Goal: Transaction & Acquisition: Purchase product/service

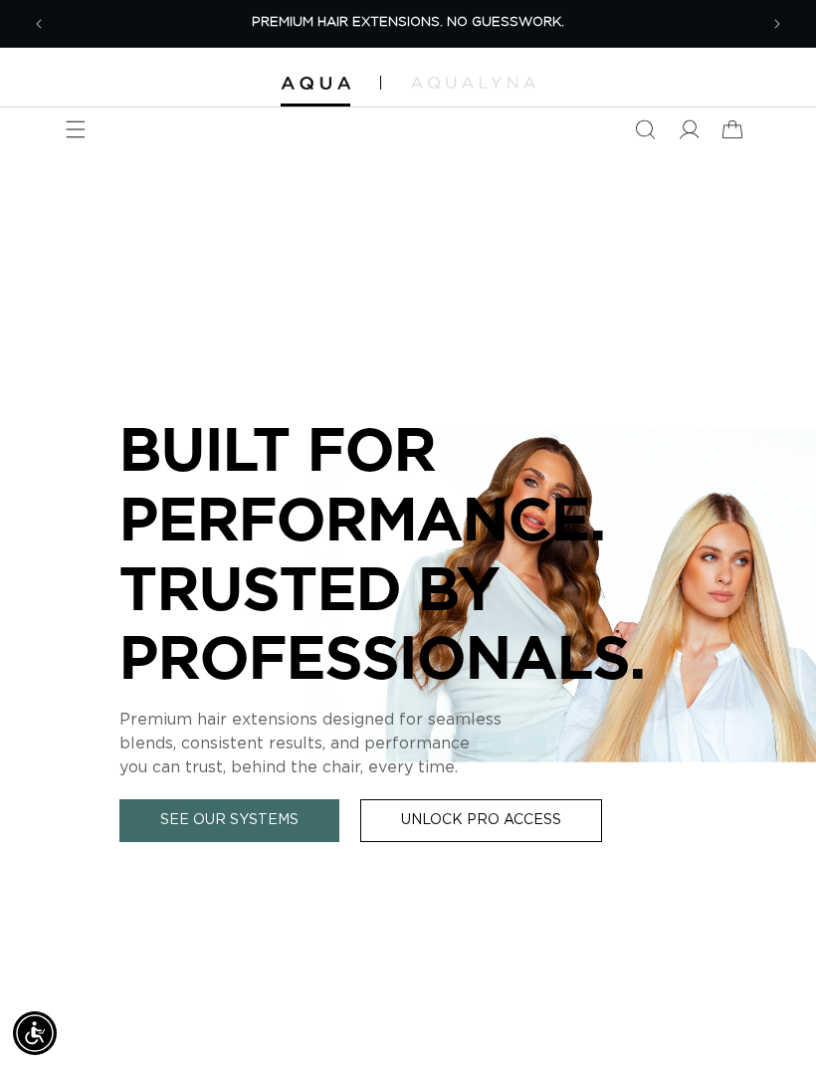
click at [76, 127] on icon "Menu" at bounding box center [76, 129] width 20 height 20
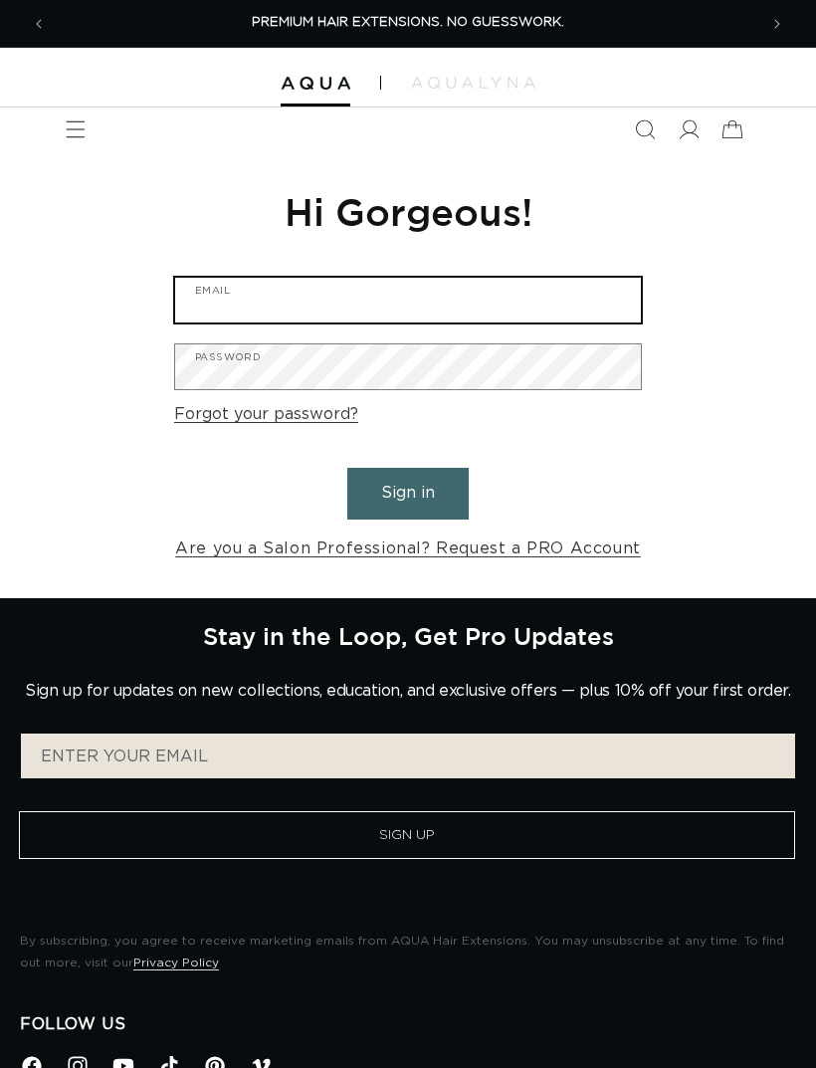
type input "klluikart@gmail.com"
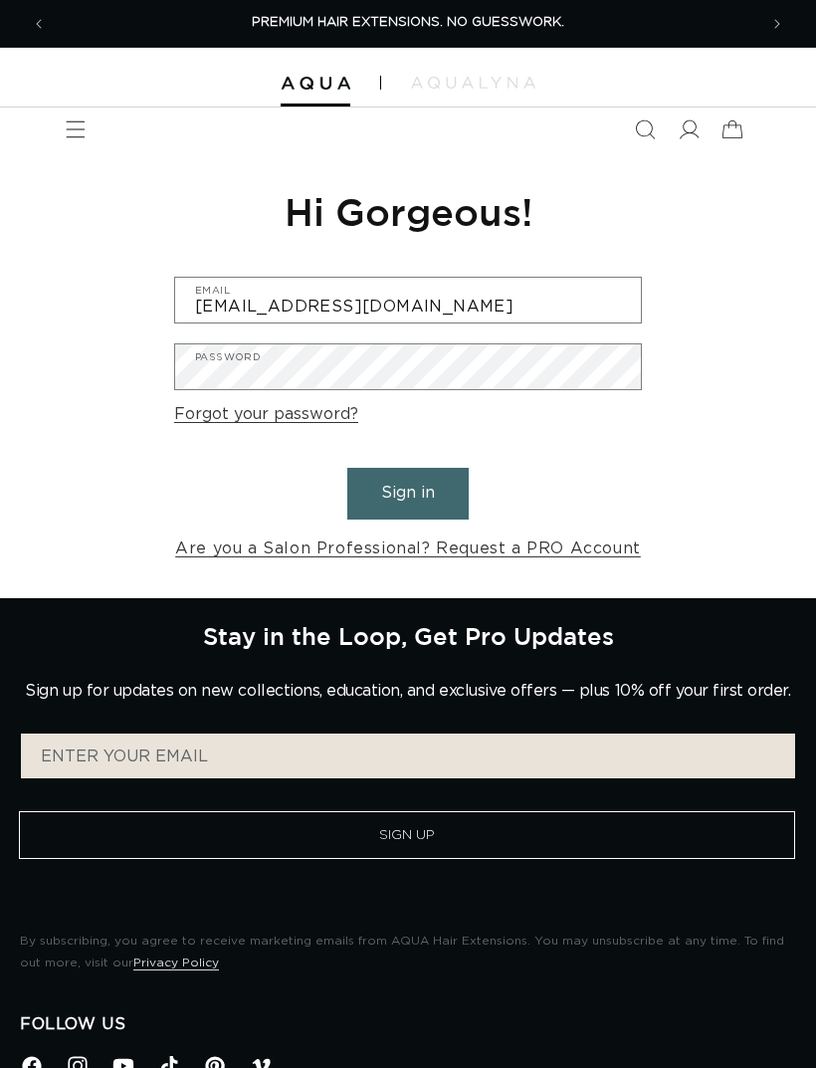
click at [408, 491] on button "Sign in" at bounding box center [407, 493] width 121 height 51
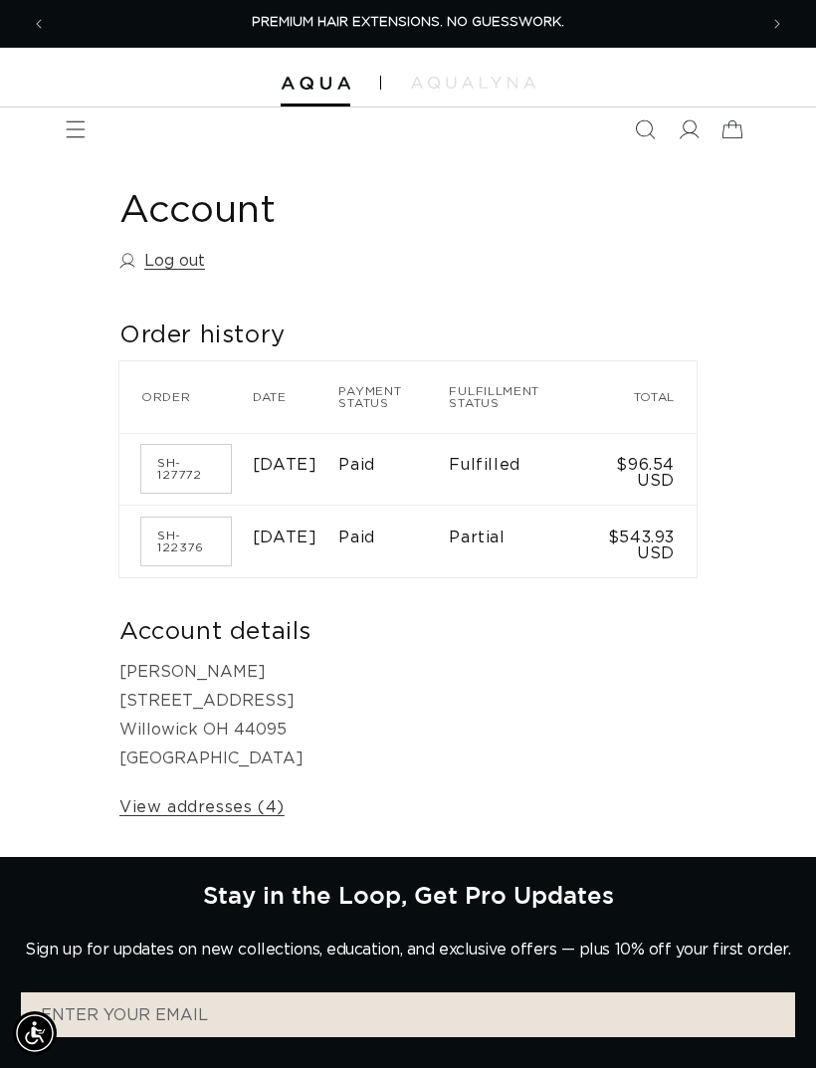
click at [92, 123] on span "Menu" at bounding box center [76, 130] width 44 height 44
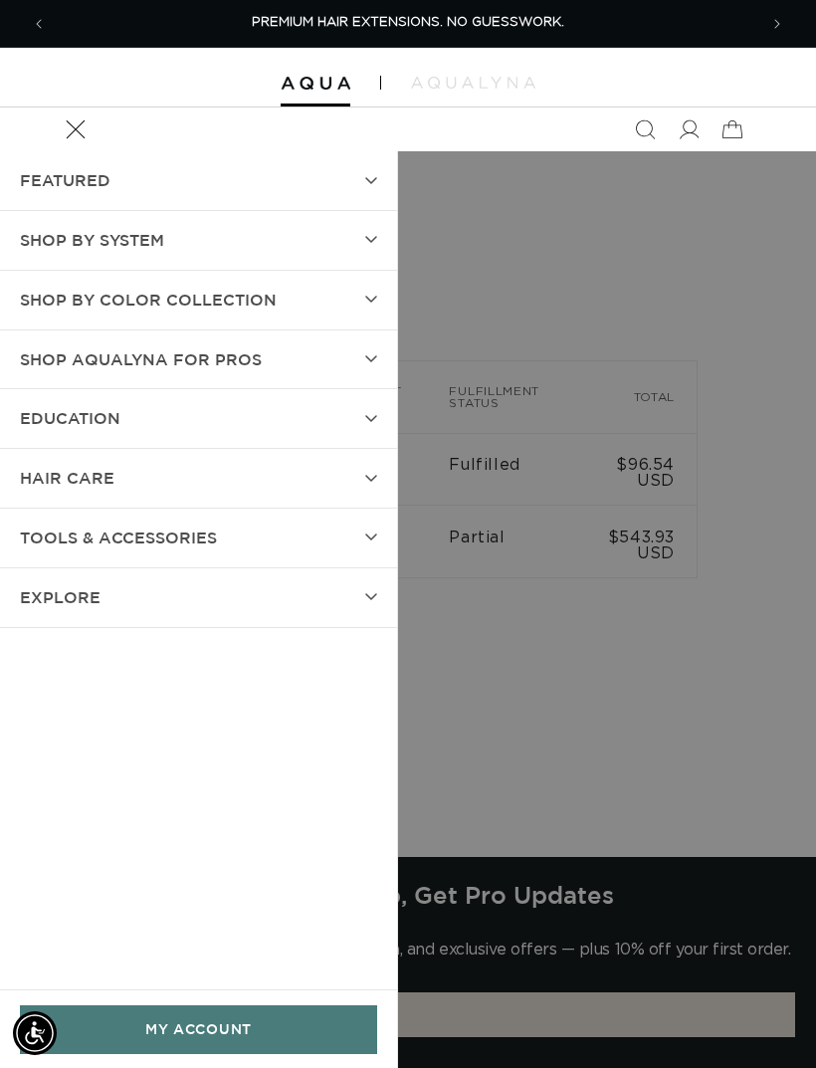
click at [92, 122] on span "Menu" at bounding box center [76, 130] width 44 height 44
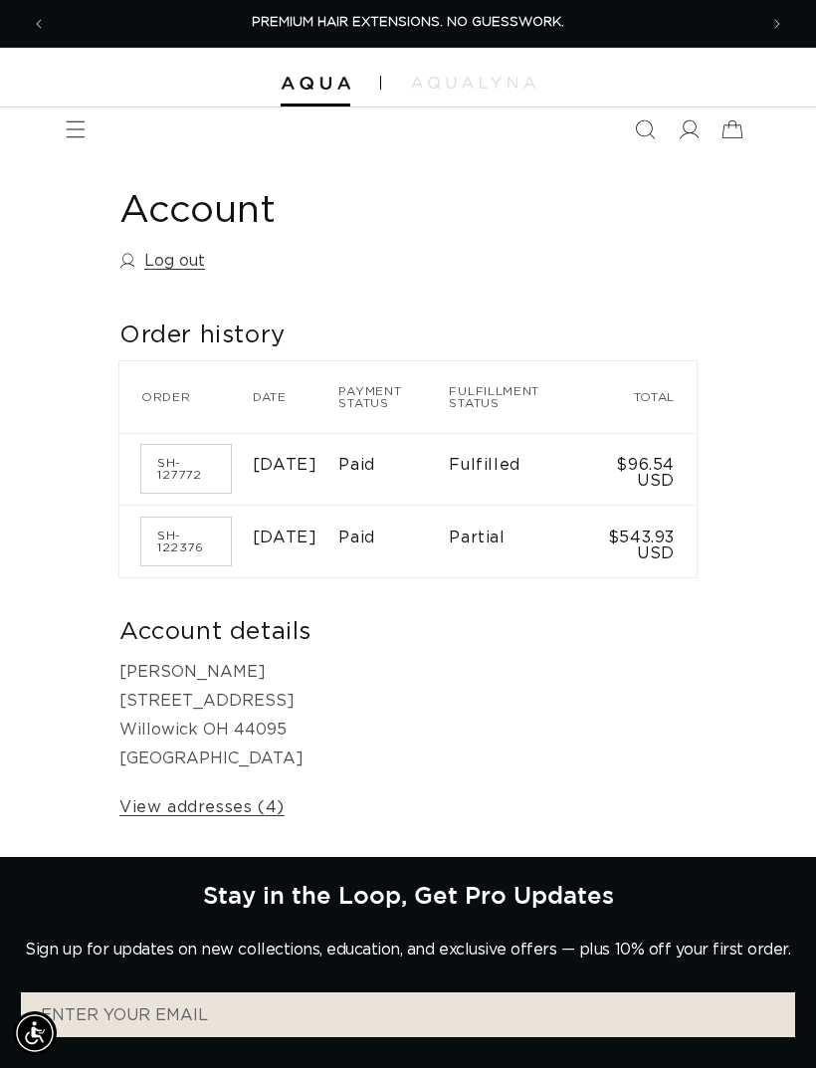
click at [68, 146] on span "Menu" at bounding box center [76, 130] width 44 height 44
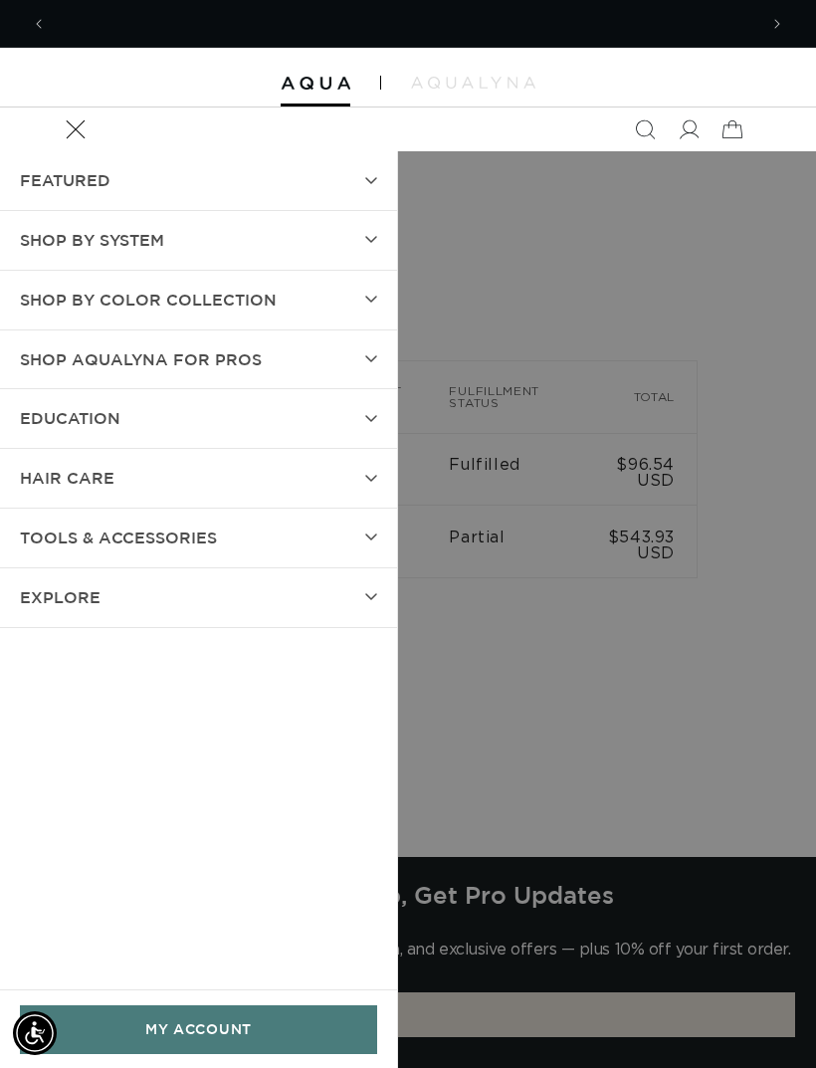
scroll to position [0, 711]
click at [224, 236] on summary "SHOP BY SYSTEM" at bounding box center [198, 240] width 397 height 59
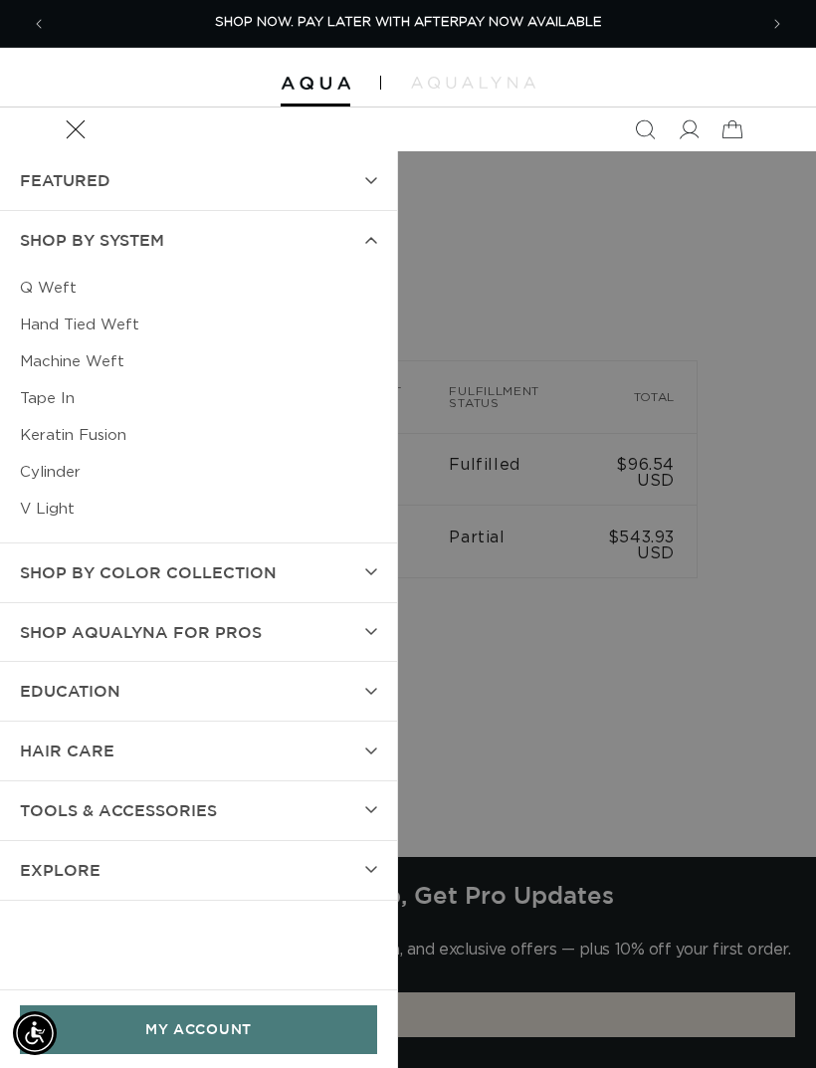
click at [85, 405] on link "Tape In" at bounding box center [198, 398] width 357 height 37
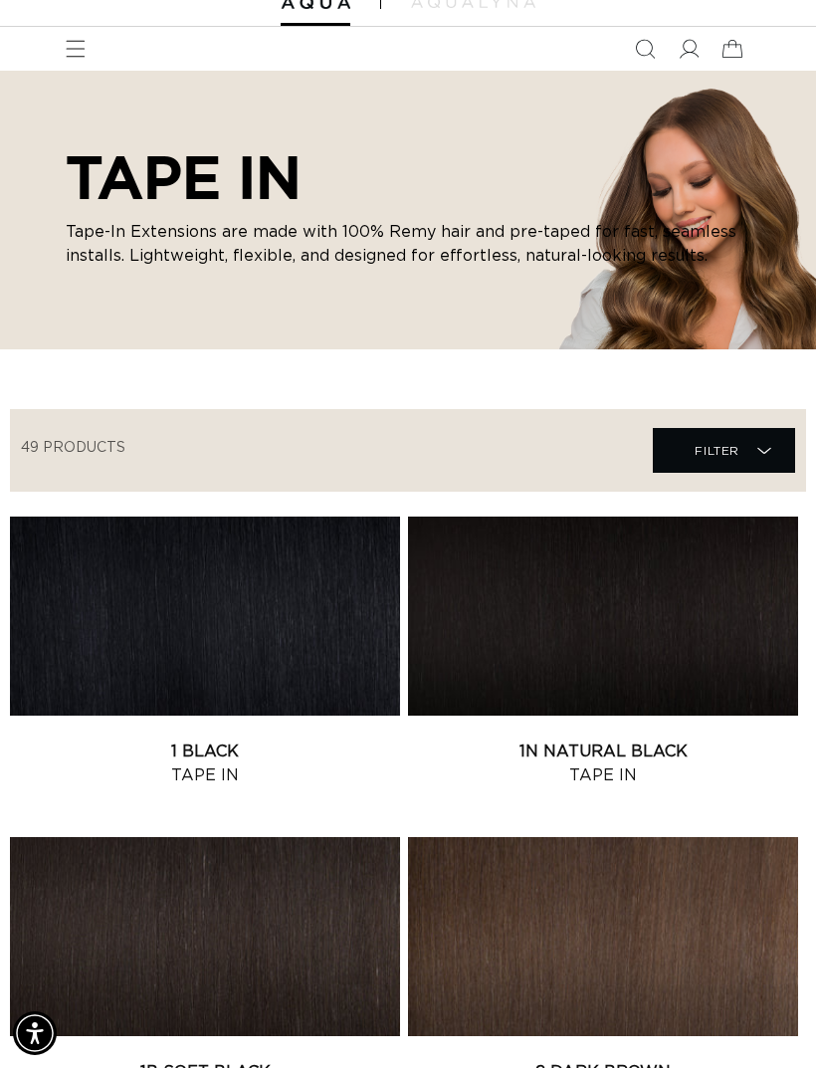
scroll to position [110, 0]
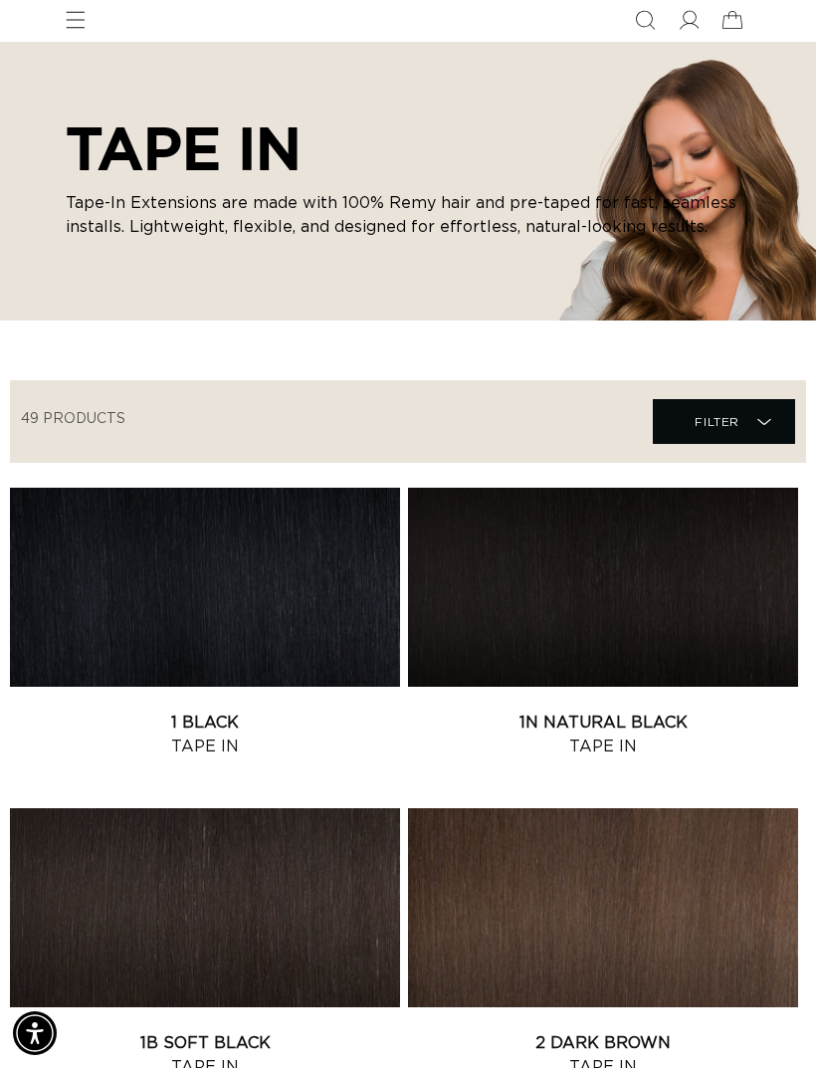
click at [250, 711] on link "1 Black Tape In" at bounding box center [205, 735] width 390 height 48
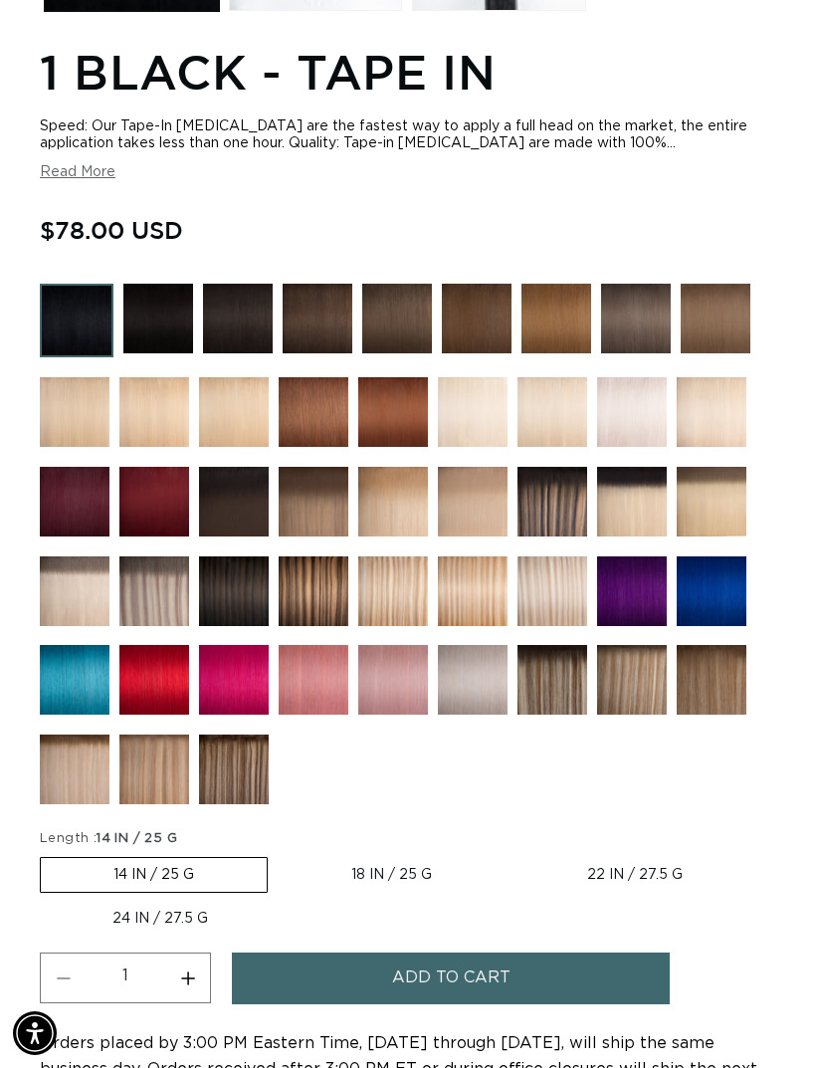
scroll to position [1185, 0]
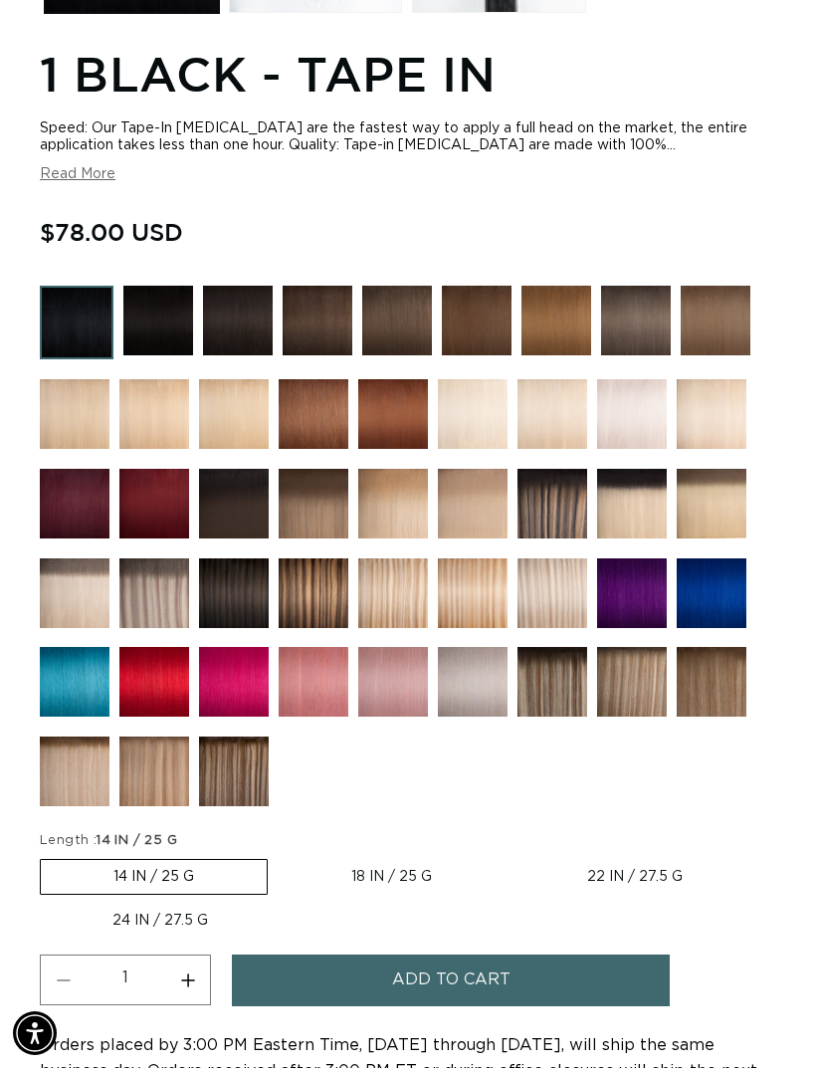
click at [399, 881] on label "18 IN / 25 G Variant sold out or unavailable" at bounding box center [392, 877] width 226 height 34
click at [279, 856] on input "18 IN / 25 G Variant sold out or unavailable" at bounding box center [278, 855] width 1 height 1
radio input "true"
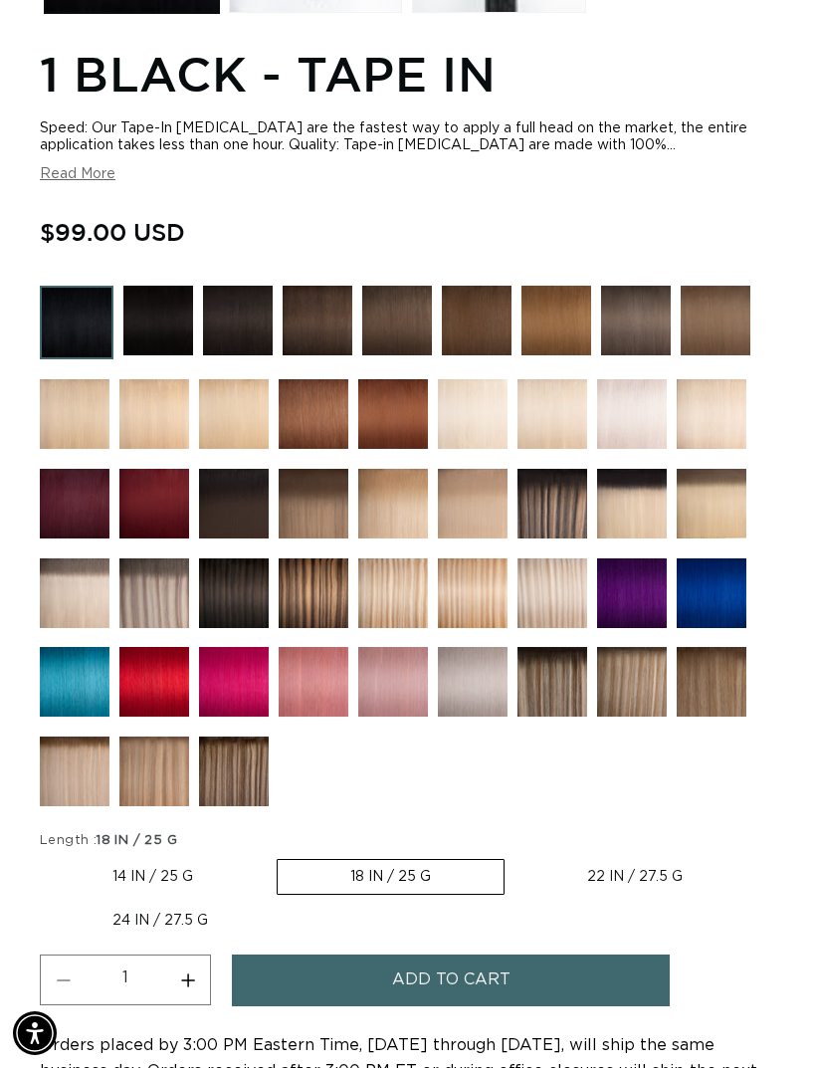
scroll to position [0, 711]
click at [84, 301] on img at bounding box center [77, 323] width 74 height 74
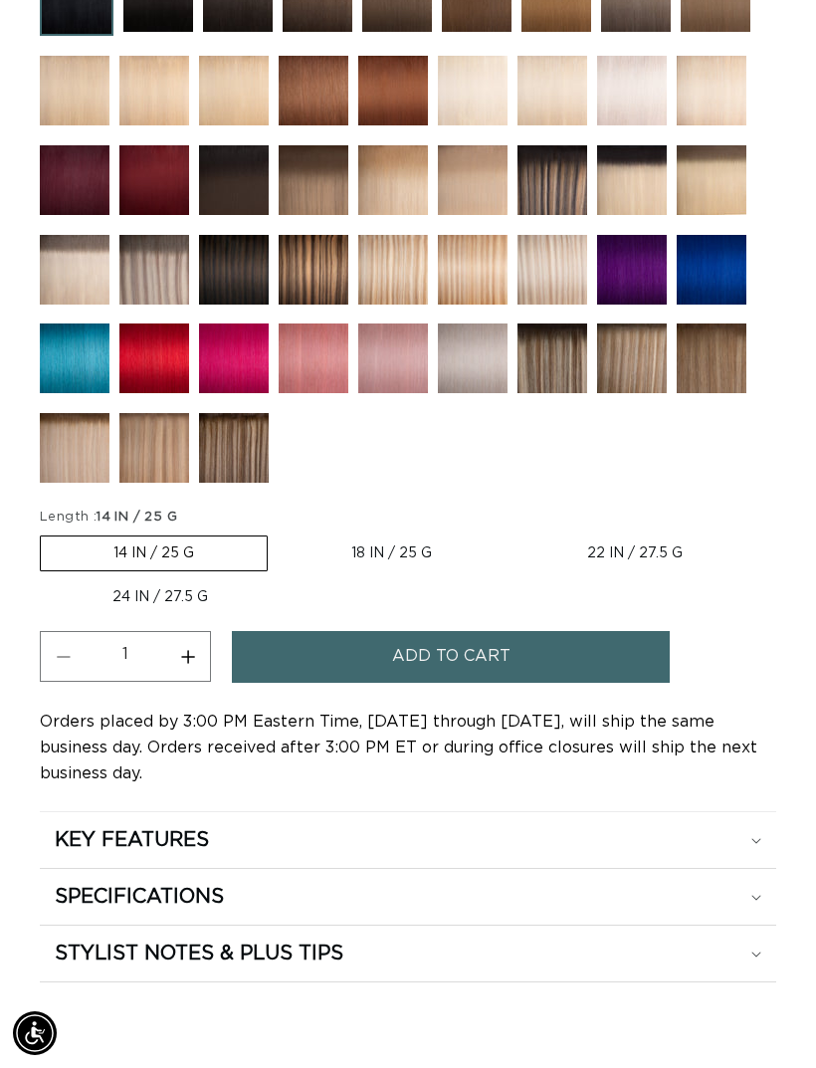
scroll to position [0, 711]
click at [180, 661] on button "Increase quantity for 1 Black - Tape In" at bounding box center [187, 656] width 45 height 51
type input "2"
click at [477, 663] on span "Add to cart" at bounding box center [451, 656] width 118 height 51
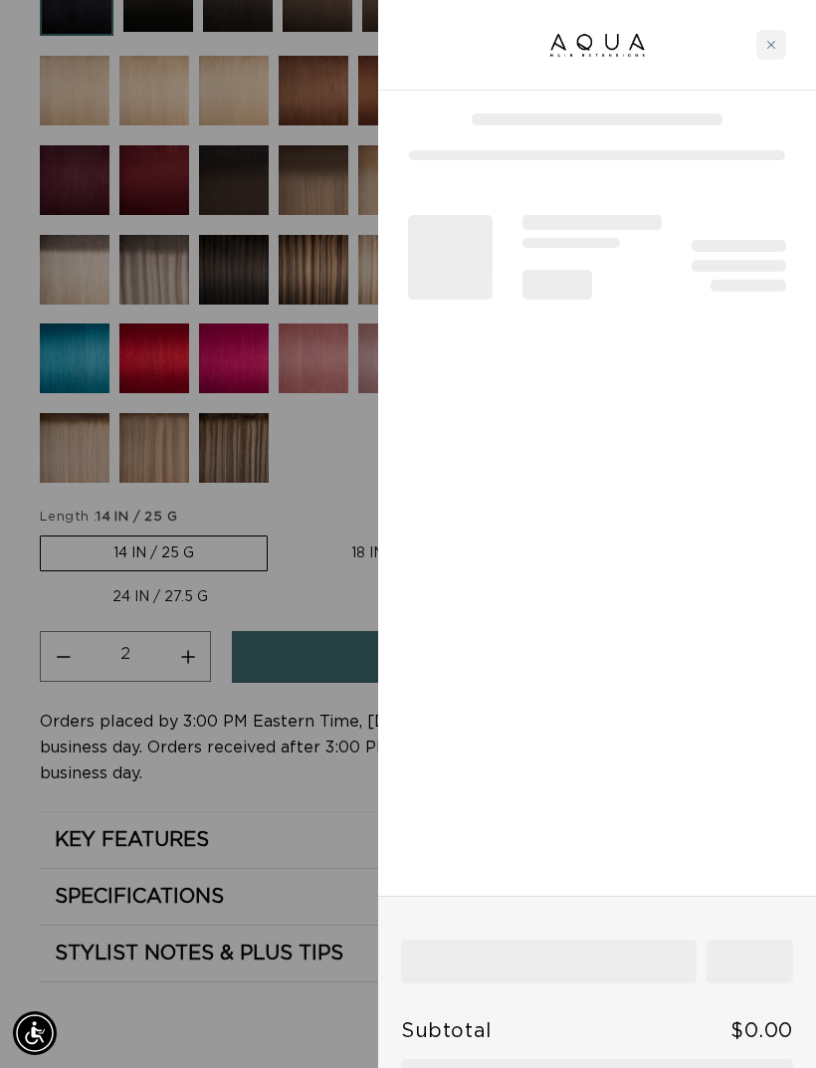
scroll to position [0, 711]
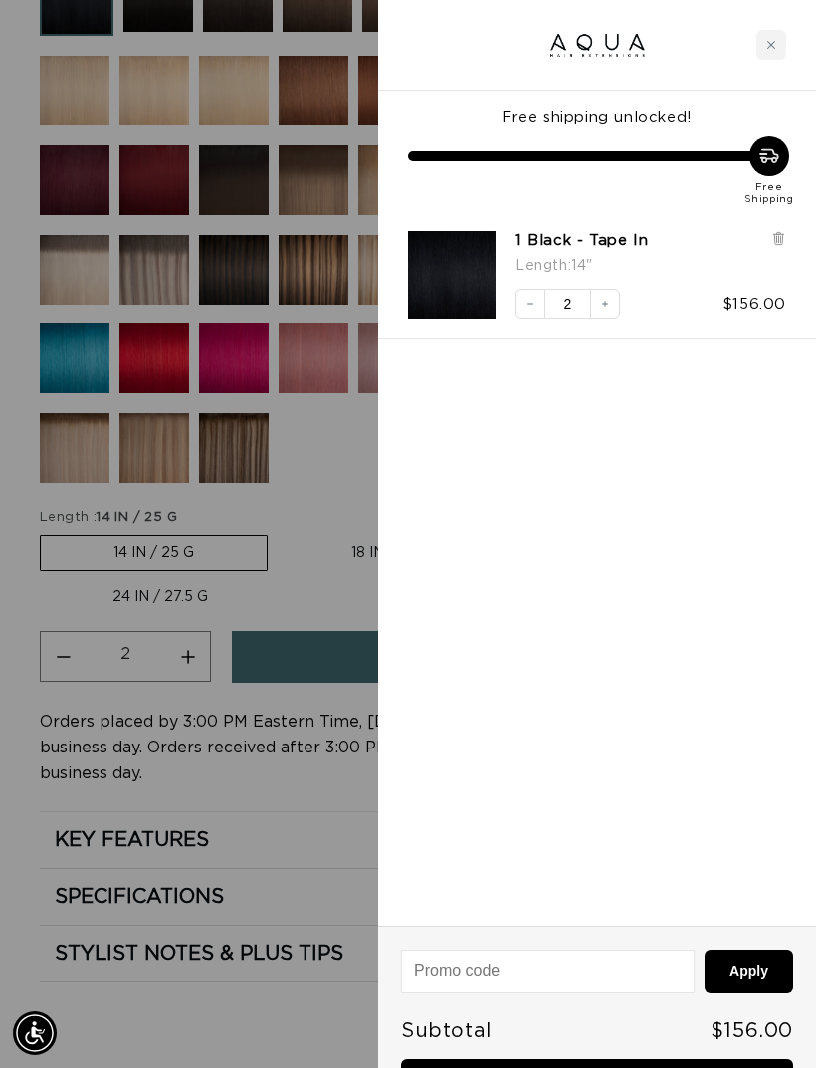
click at [780, 44] on div "Close cart" at bounding box center [772, 45] width 30 height 30
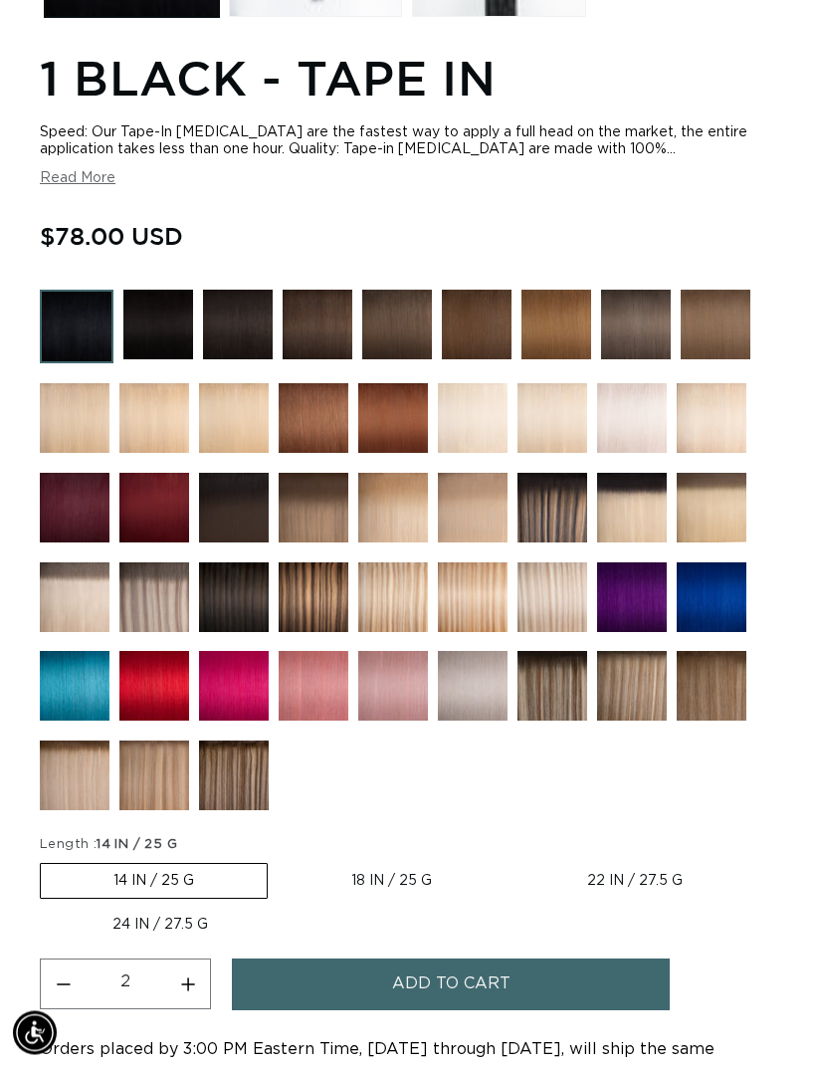
scroll to position [1171, 0]
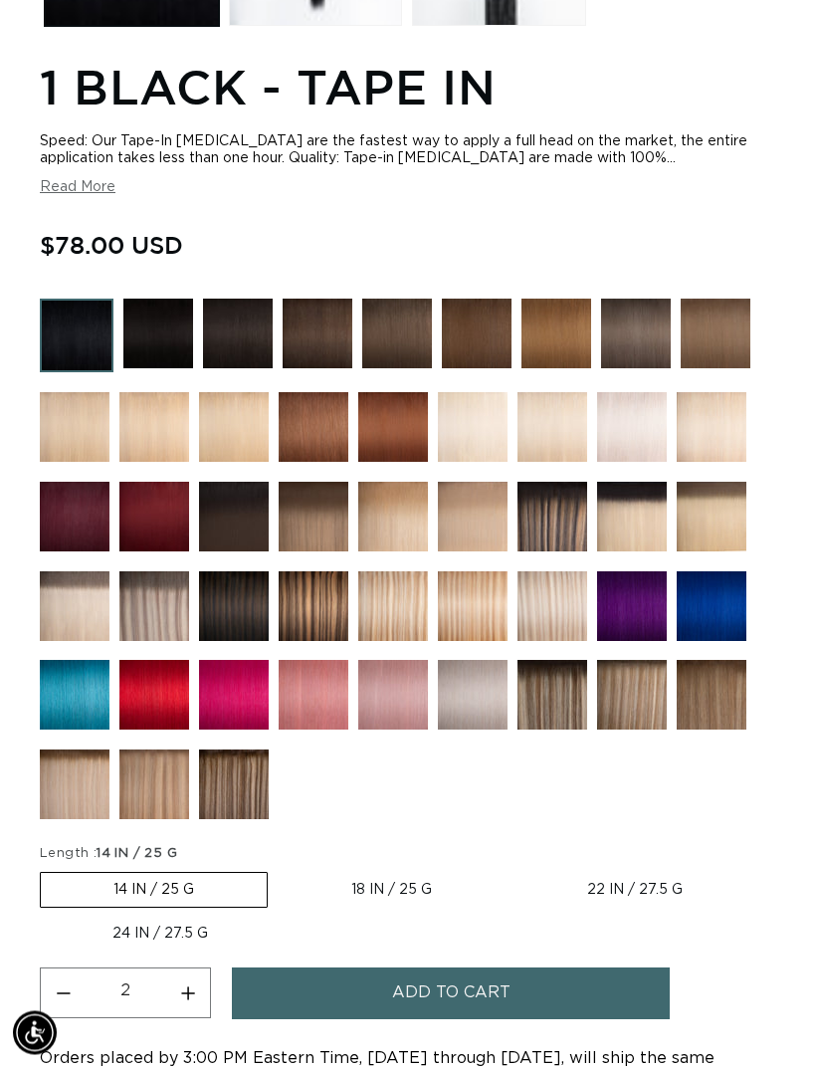
click at [153, 522] on img at bounding box center [154, 518] width 70 height 70
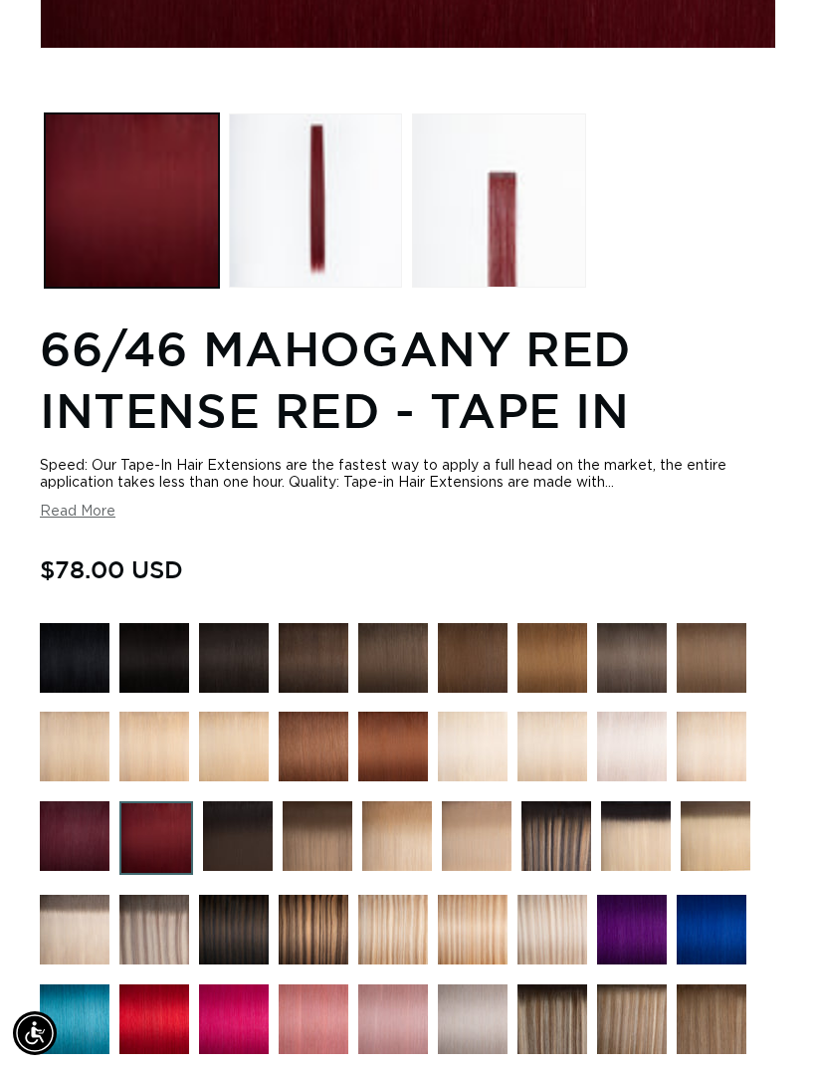
scroll to position [0, 711]
click at [63, 859] on img at bounding box center [75, 836] width 70 height 70
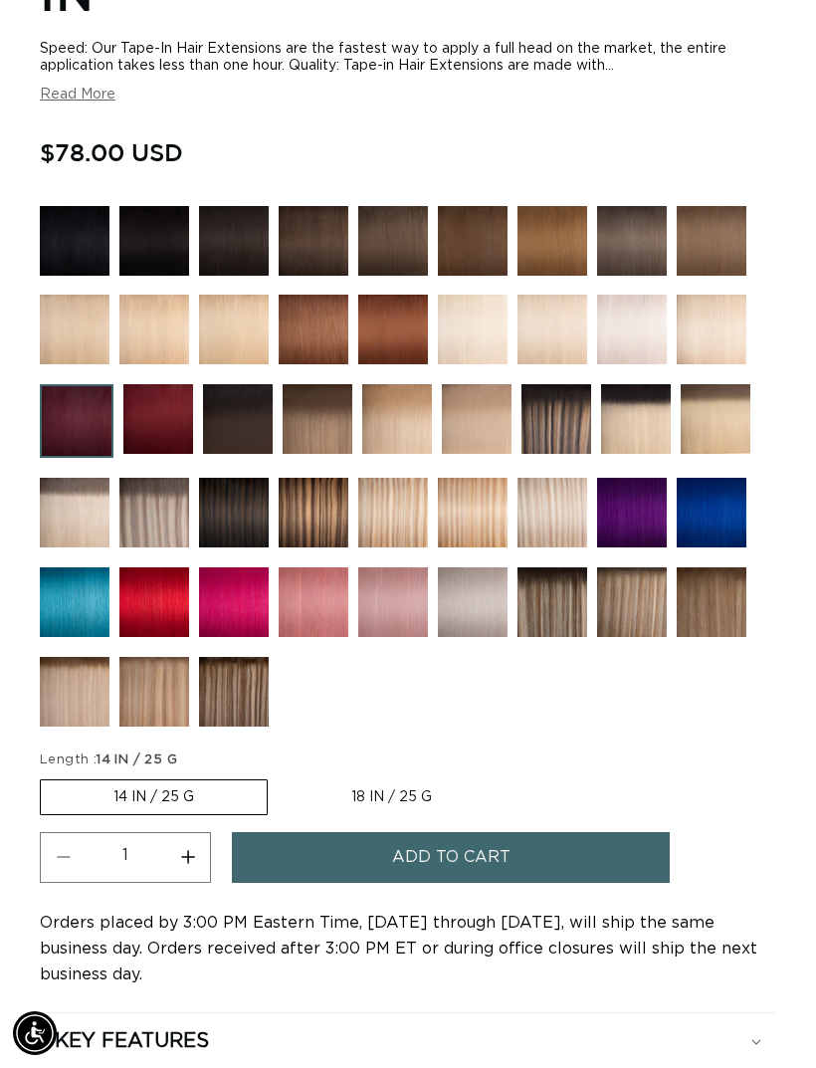
click at [190, 862] on button "Increase quantity for J99 Dark Burgundy - Tape In" at bounding box center [187, 857] width 45 height 51
type input "2"
click at [550, 857] on button "Add to cart" at bounding box center [451, 857] width 438 height 51
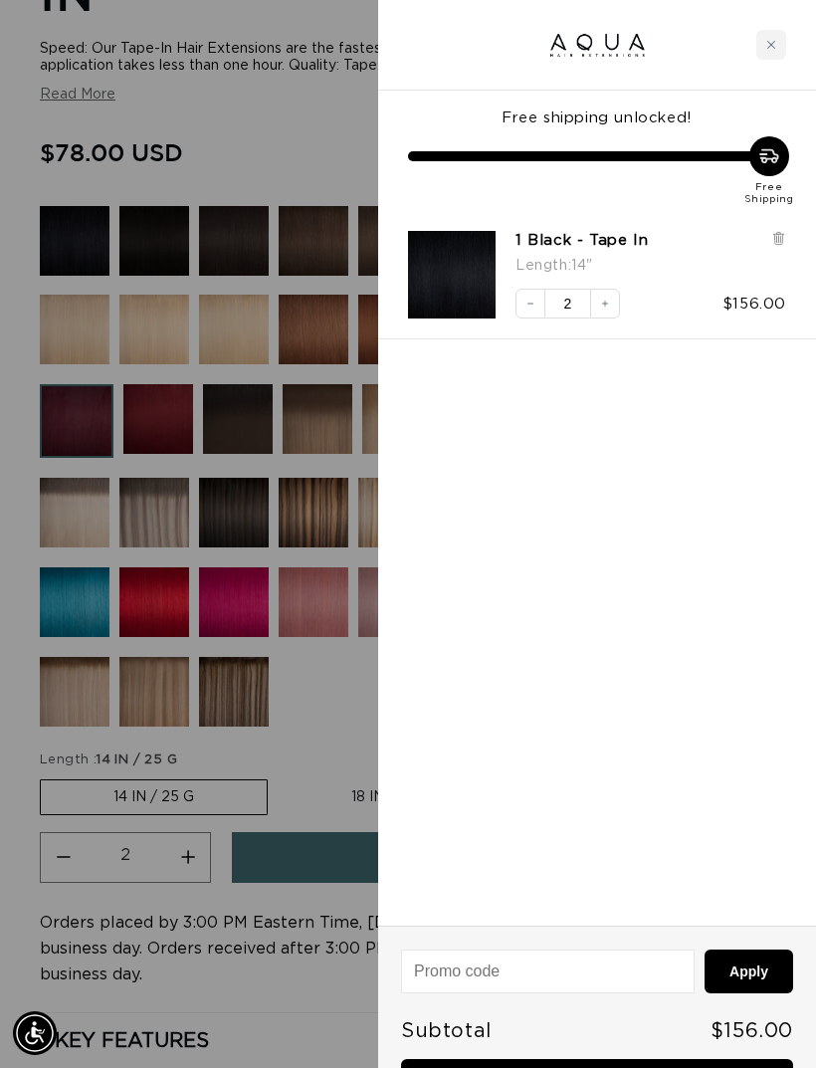
scroll to position [0, 711]
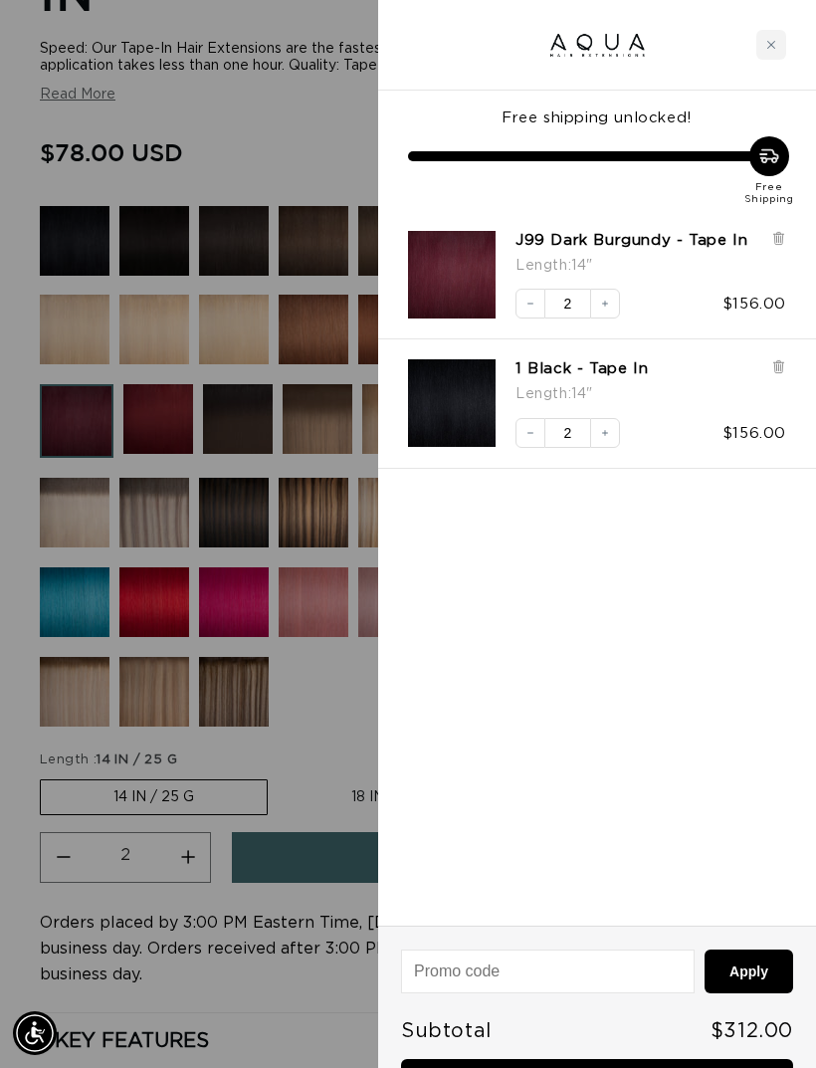
click at [773, 41] on icon "Close cart" at bounding box center [772, 45] width 10 height 10
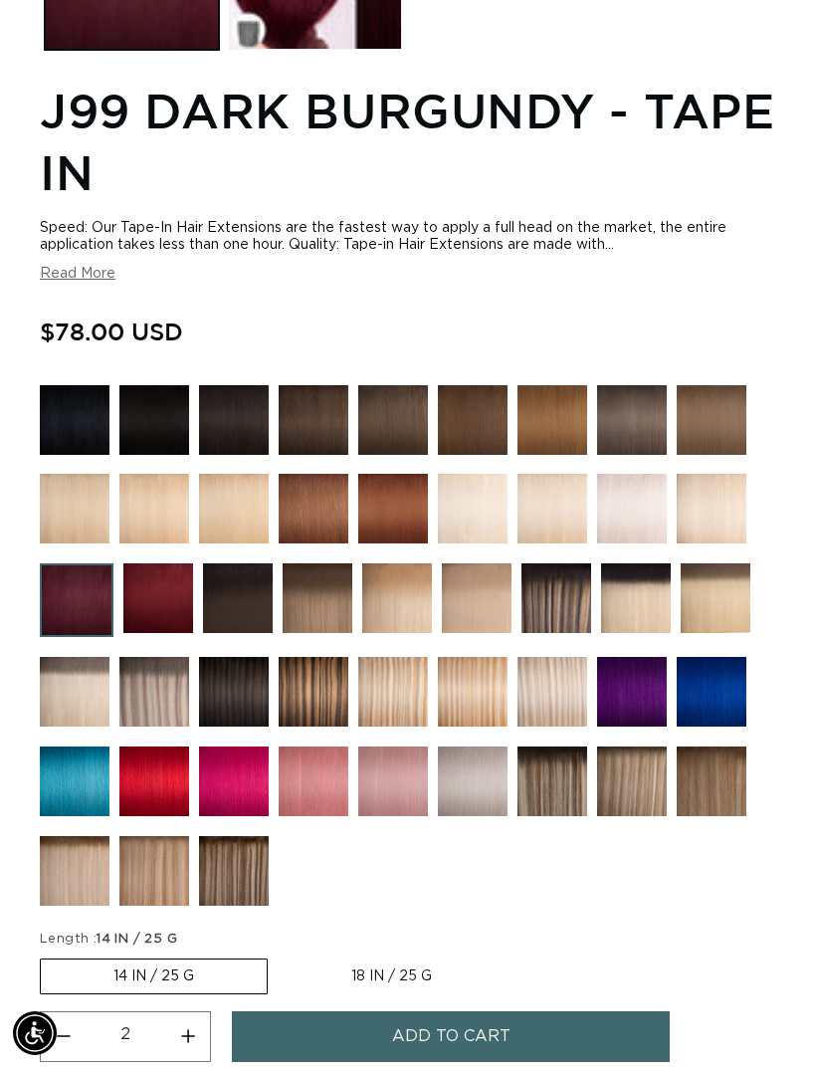
click at [225, 507] on img at bounding box center [234, 509] width 70 height 70
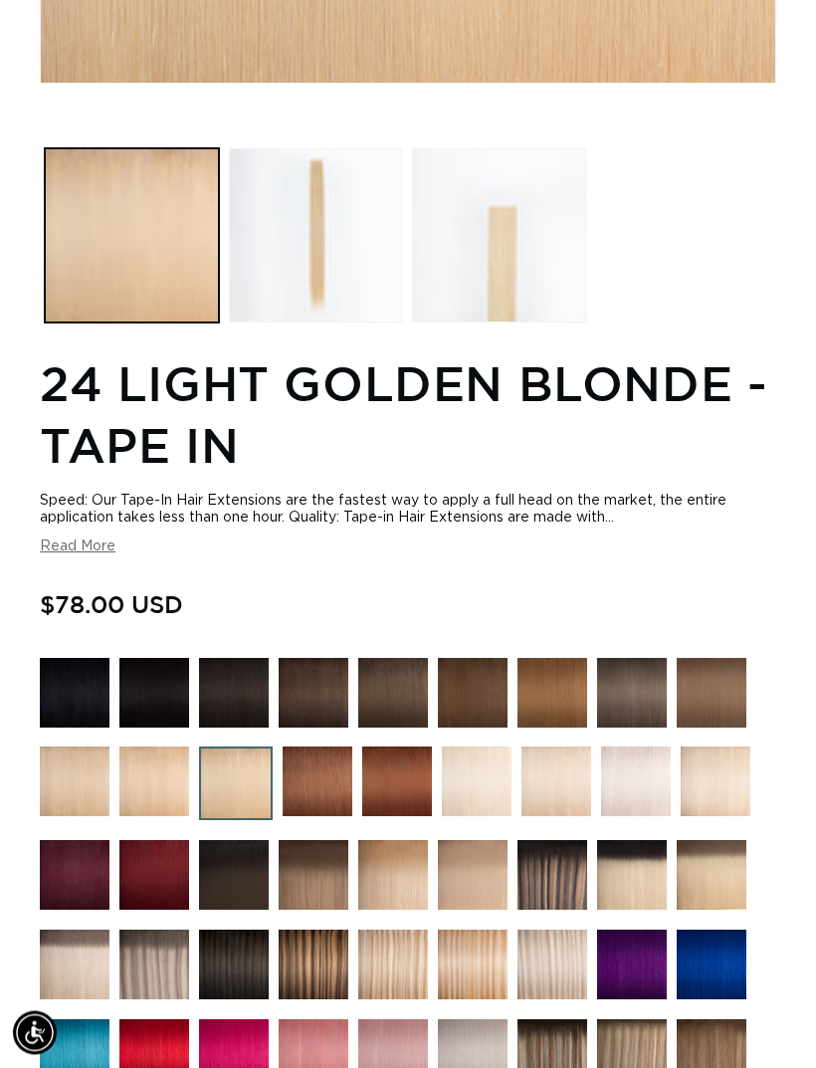
scroll to position [875, 0]
click at [132, 790] on img at bounding box center [154, 782] width 70 height 70
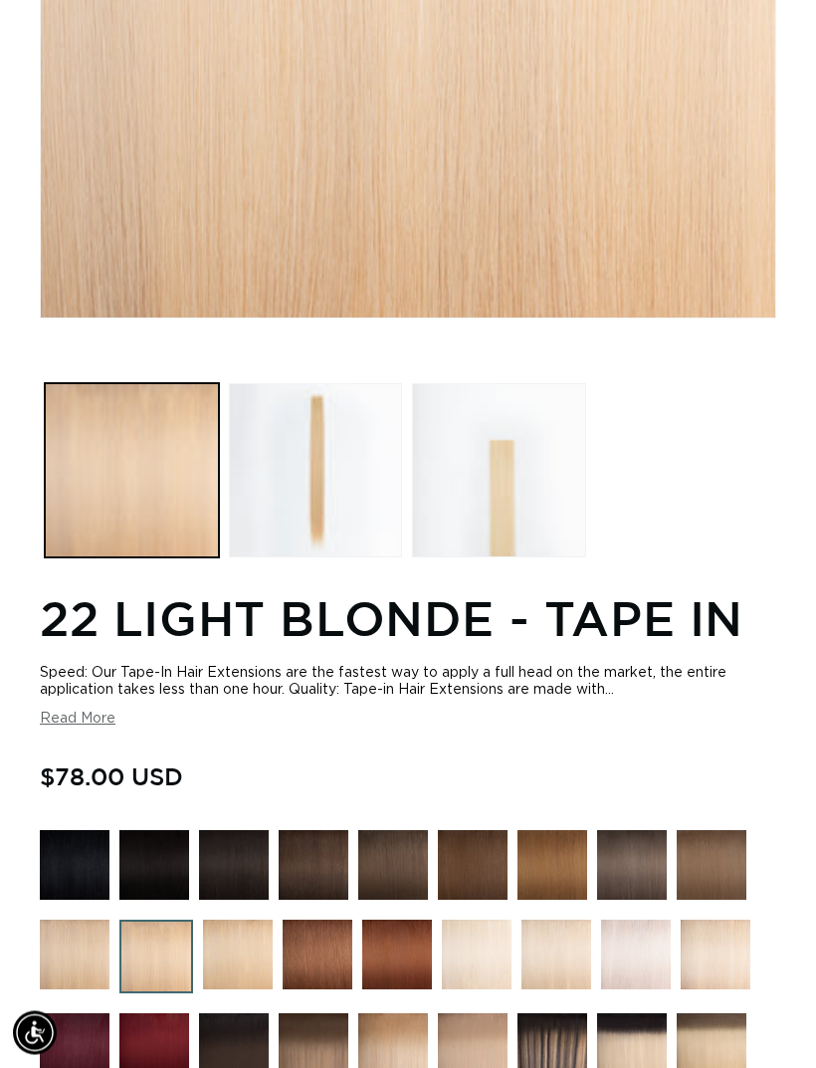
scroll to position [0, 711]
click at [69, 961] on img at bounding box center [75, 955] width 70 height 70
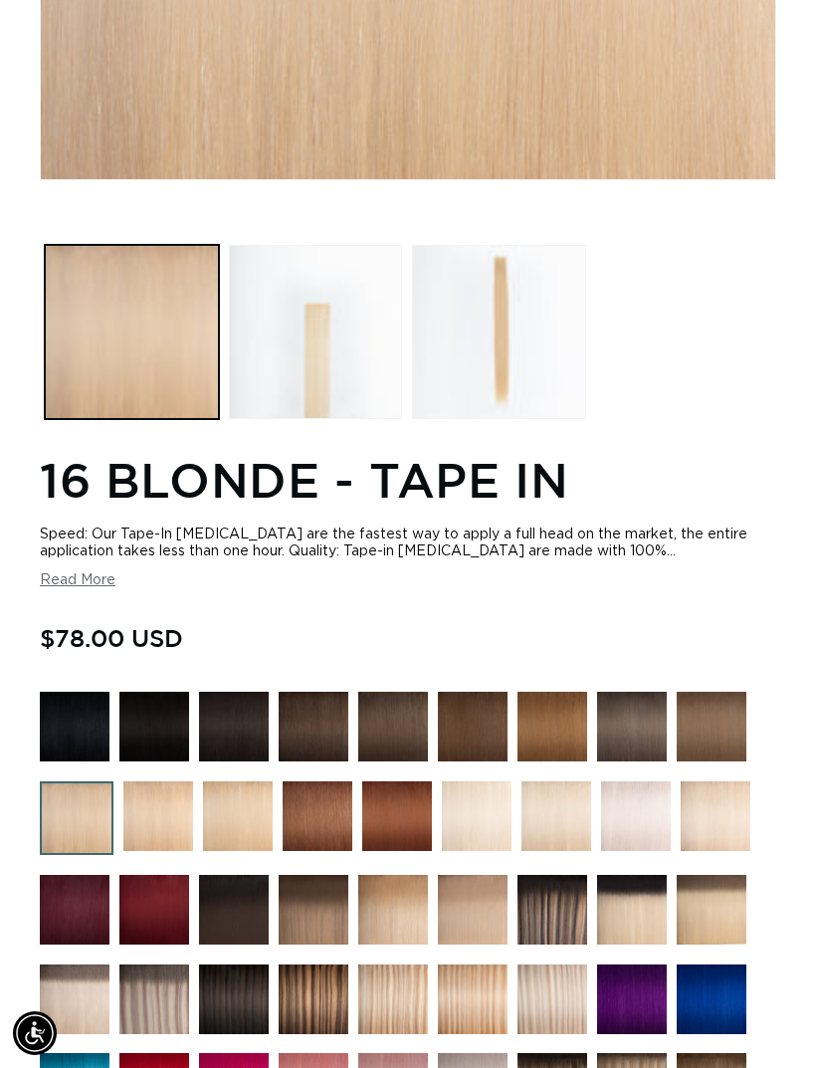
scroll to position [778, 0]
click at [477, 797] on img at bounding box center [477, 818] width 70 height 70
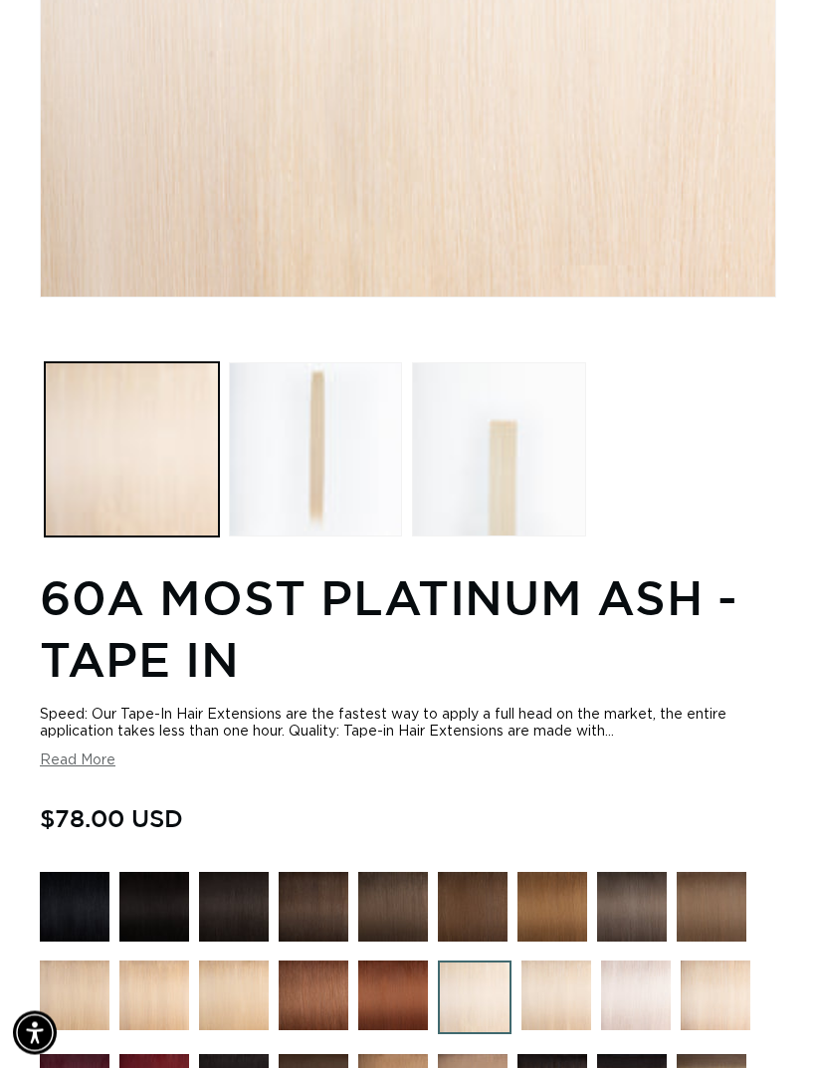
scroll to position [737, 0]
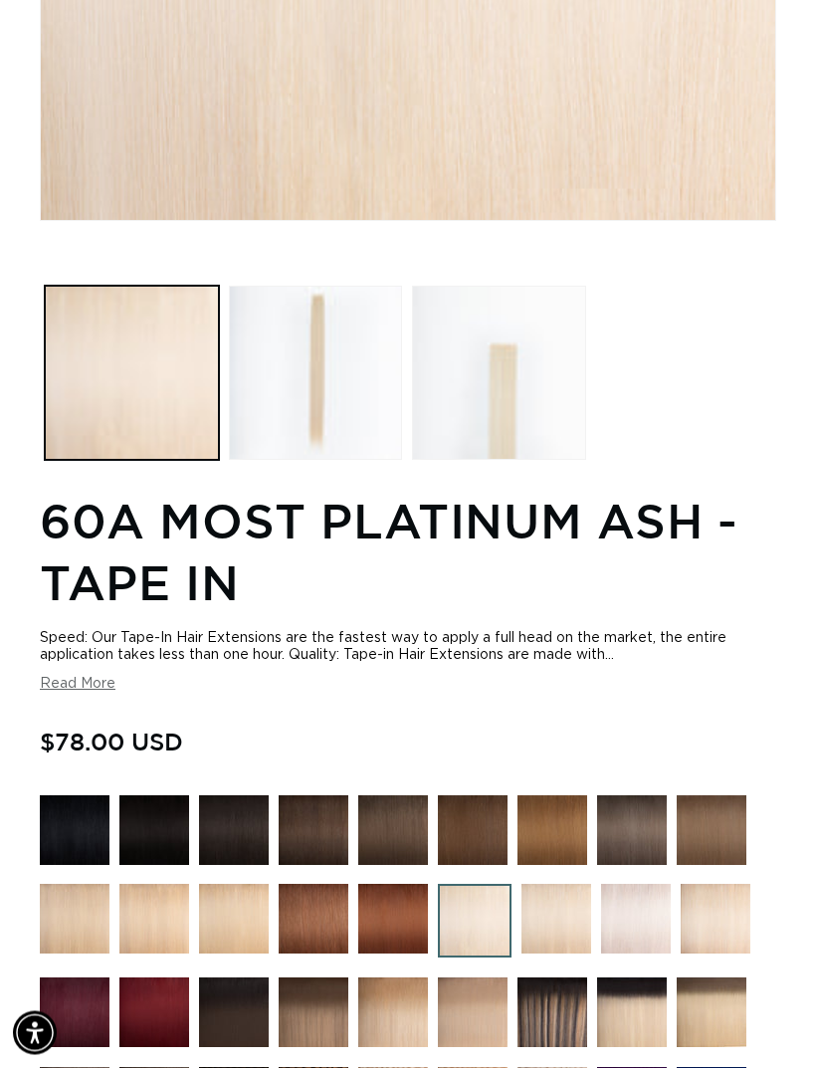
click at [552, 920] on img at bounding box center [557, 920] width 70 height 70
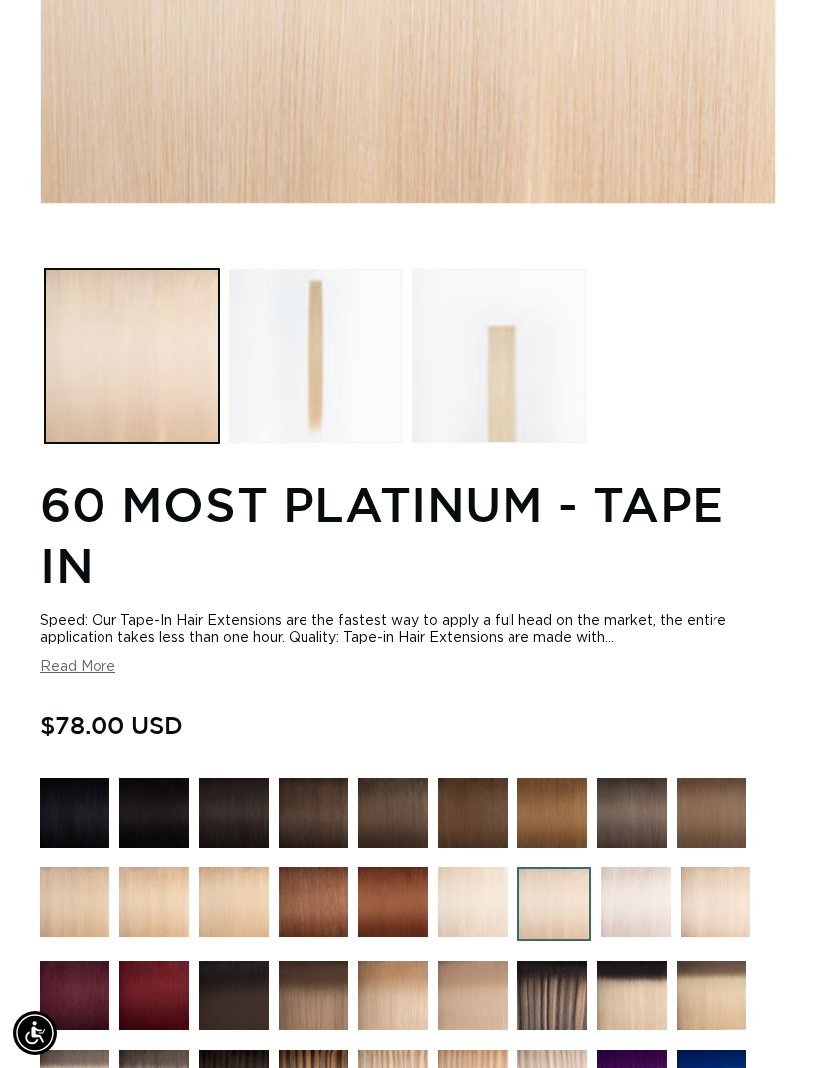
scroll to position [762, 0]
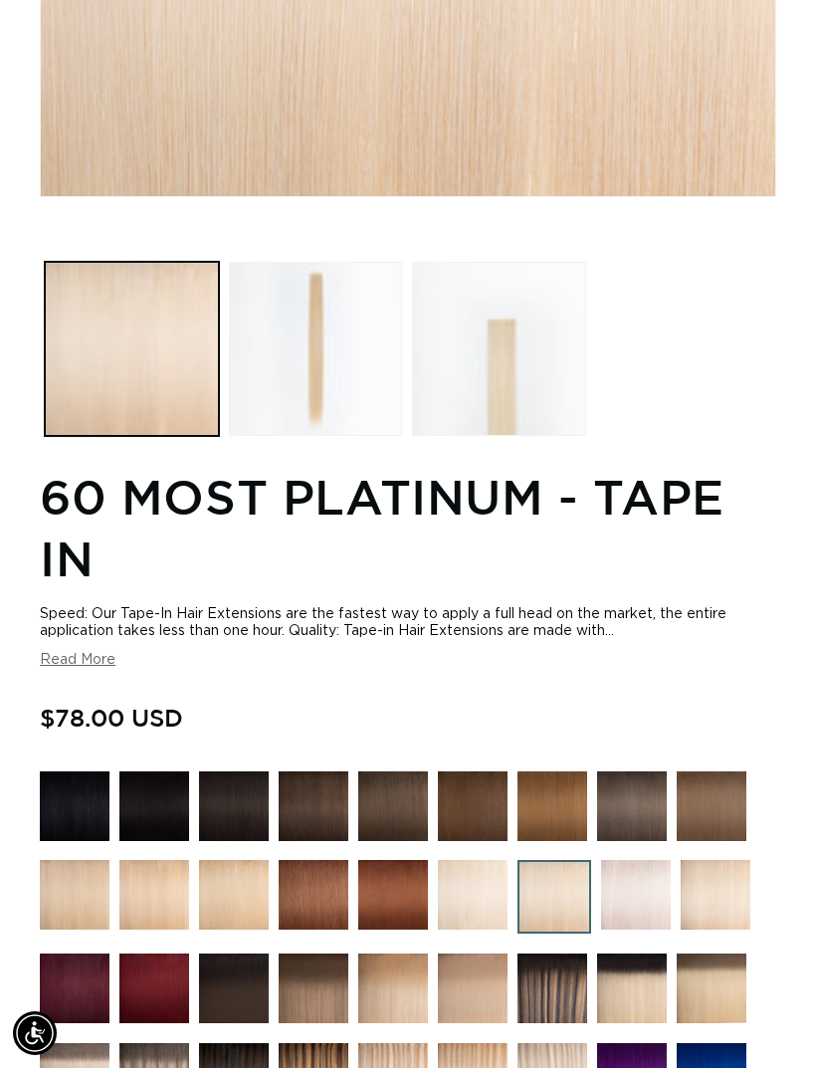
click at [624, 910] on img at bounding box center [636, 895] width 70 height 70
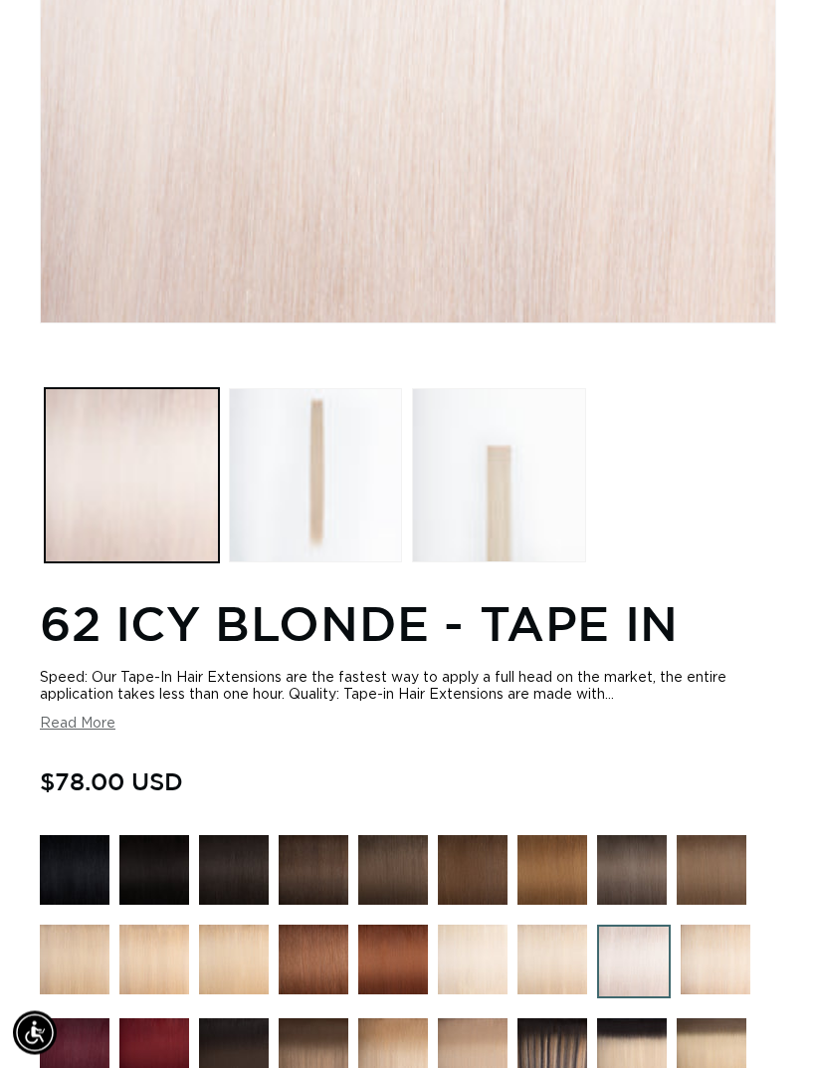
scroll to position [683, 0]
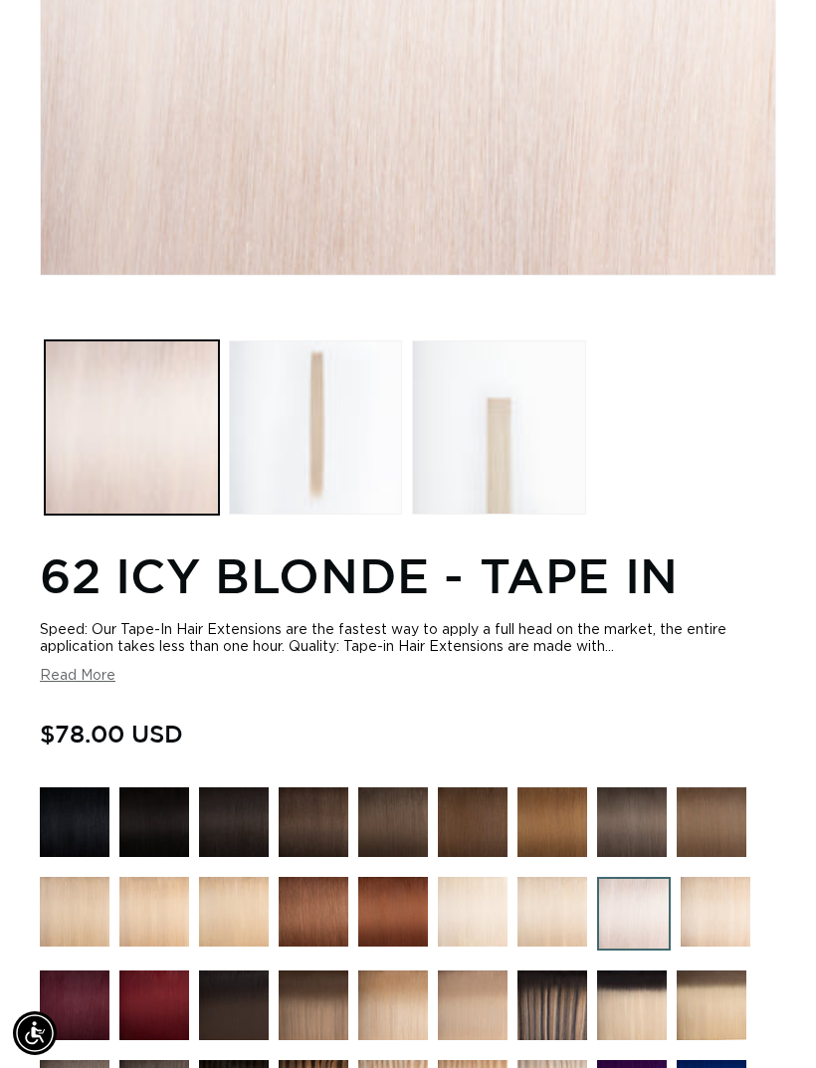
click at [711, 907] on img at bounding box center [716, 912] width 70 height 70
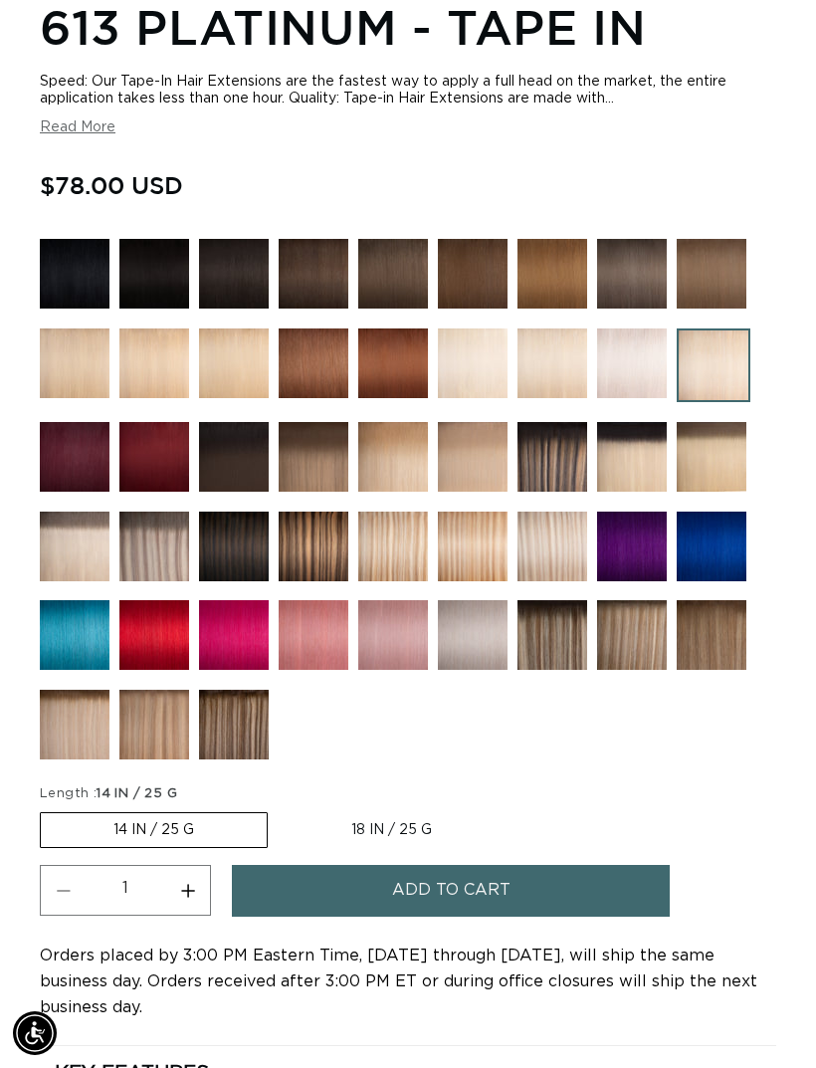
scroll to position [0, 711]
click at [407, 829] on label "18 IN / 25 G Variant sold out or unavailable" at bounding box center [392, 830] width 226 height 34
click at [279, 809] on input "18 IN / 25 G Variant sold out or unavailable" at bounding box center [278, 808] width 1 height 1
radio input "true"
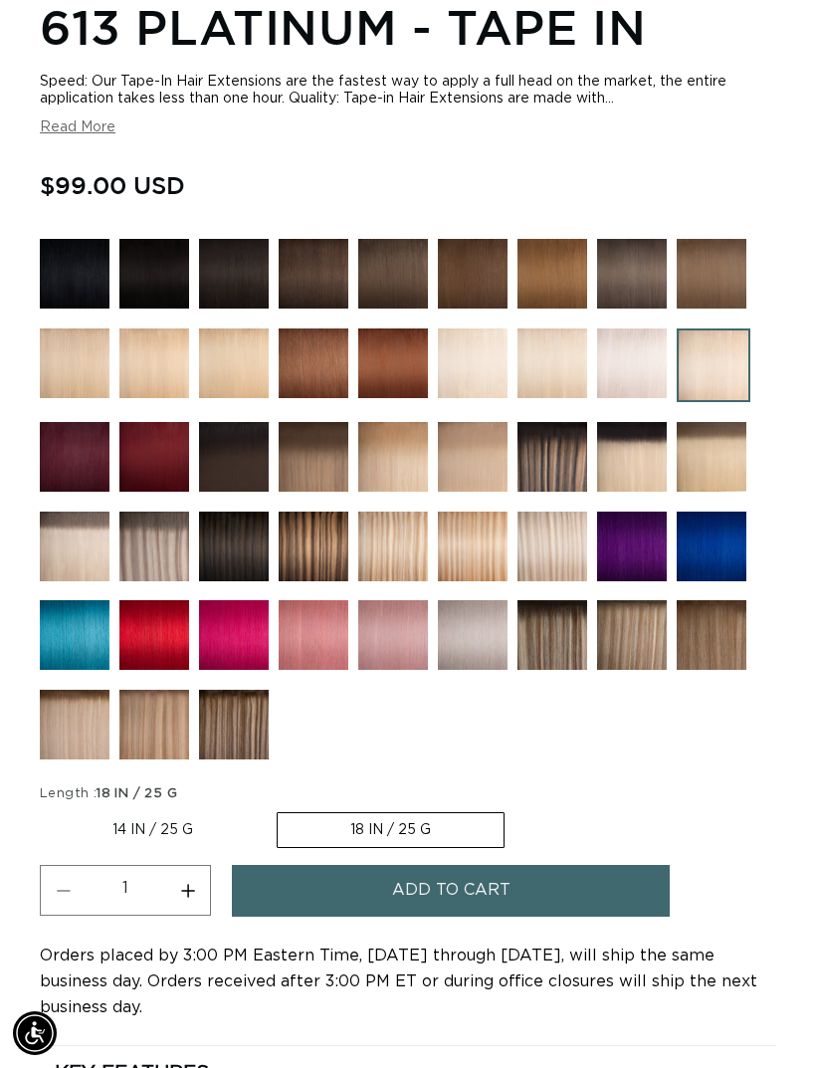
click at [555, 897] on button "Add to cart" at bounding box center [451, 890] width 438 height 51
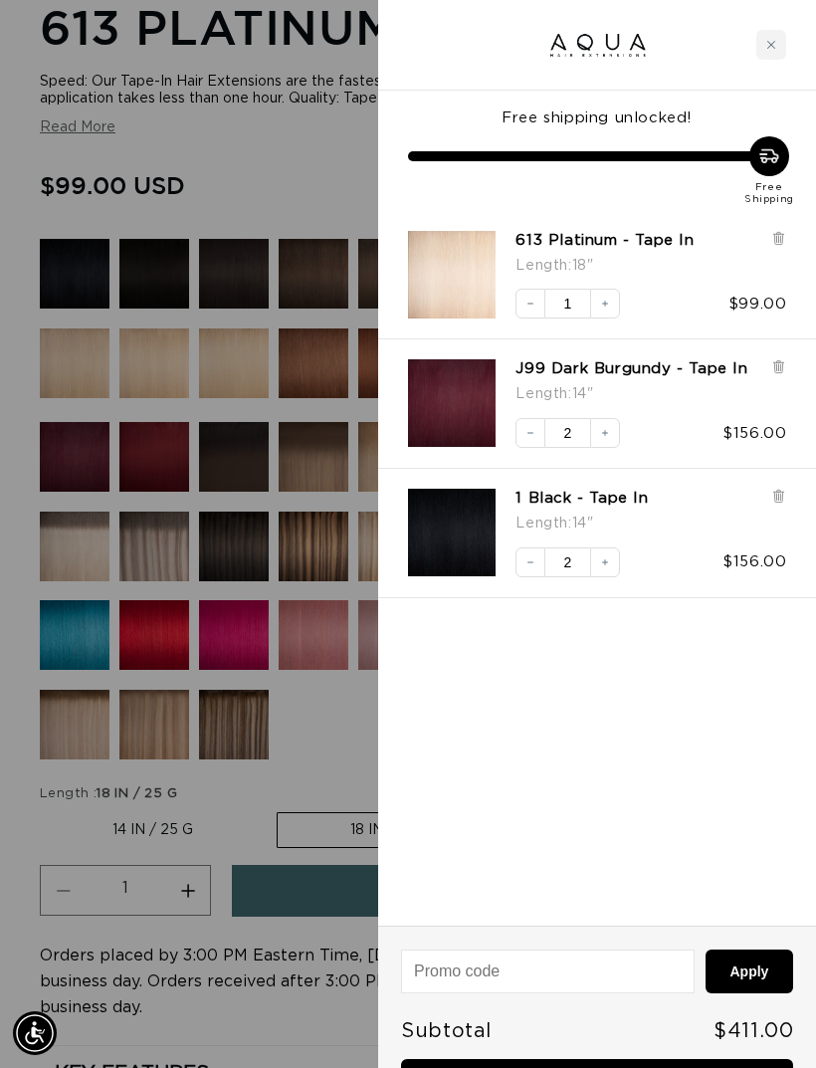
scroll to position [0, 1422]
click at [599, 293] on button "Increase quantity" at bounding box center [605, 304] width 30 height 30
click at [646, 398] on div "Length : 14"" at bounding box center [637, 393] width 242 height 29
click at [659, 376] on link "J99 Dark Burgundy - Tape In" at bounding box center [632, 369] width 232 height 20
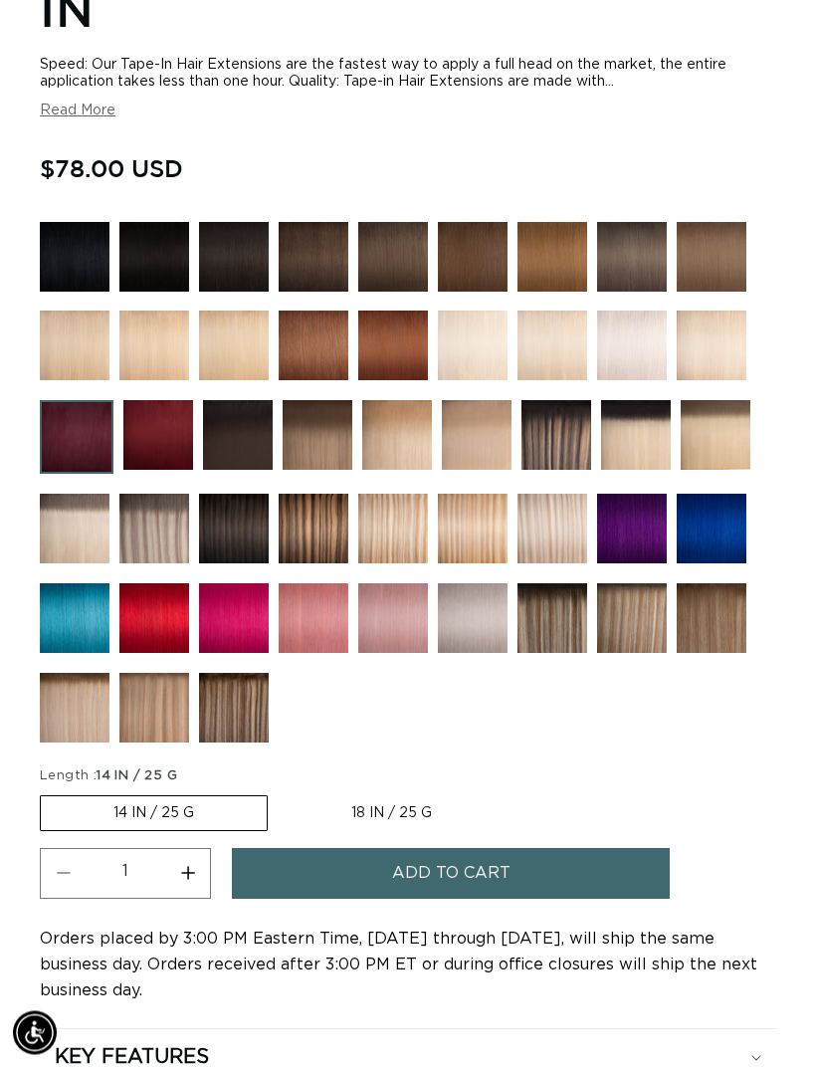
scroll to position [1311, 0]
click at [395, 813] on label "18 IN / 25 G Variant sold out or unavailable" at bounding box center [392, 814] width 226 height 34
click at [279, 793] on input "18 IN / 25 G Variant sold out or unavailable" at bounding box center [278, 792] width 1 height 1
radio input "true"
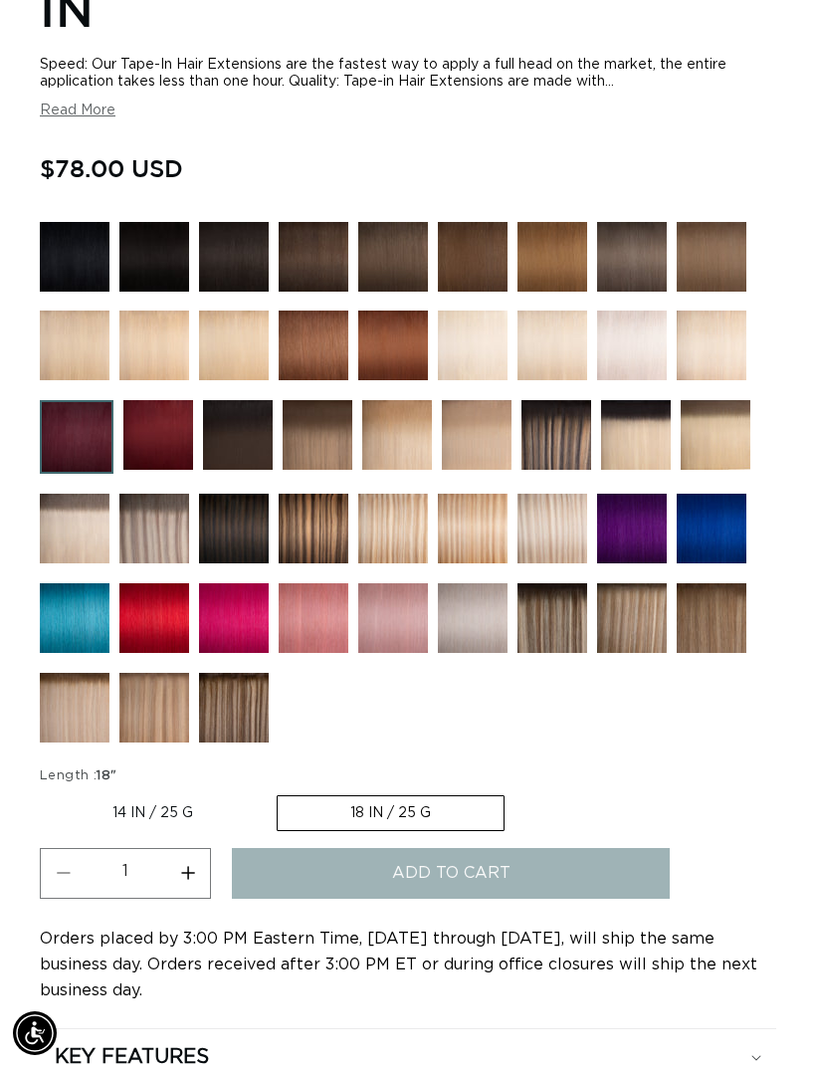
scroll to position [0, 711]
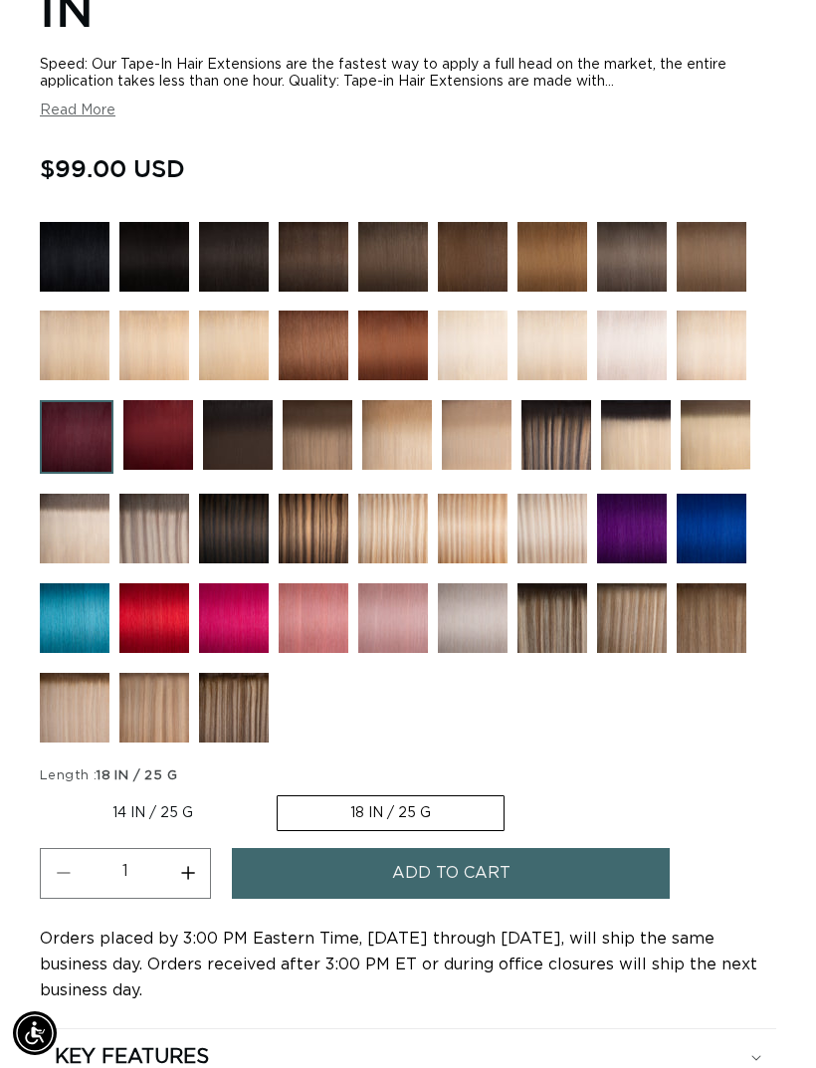
click at [187, 870] on button "Increase quantity for J99 Dark Burgundy - Tape In" at bounding box center [187, 873] width 45 height 51
type input "2"
click at [551, 876] on button "Add to cart" at bounding box center [451, 873] width 438 height 51
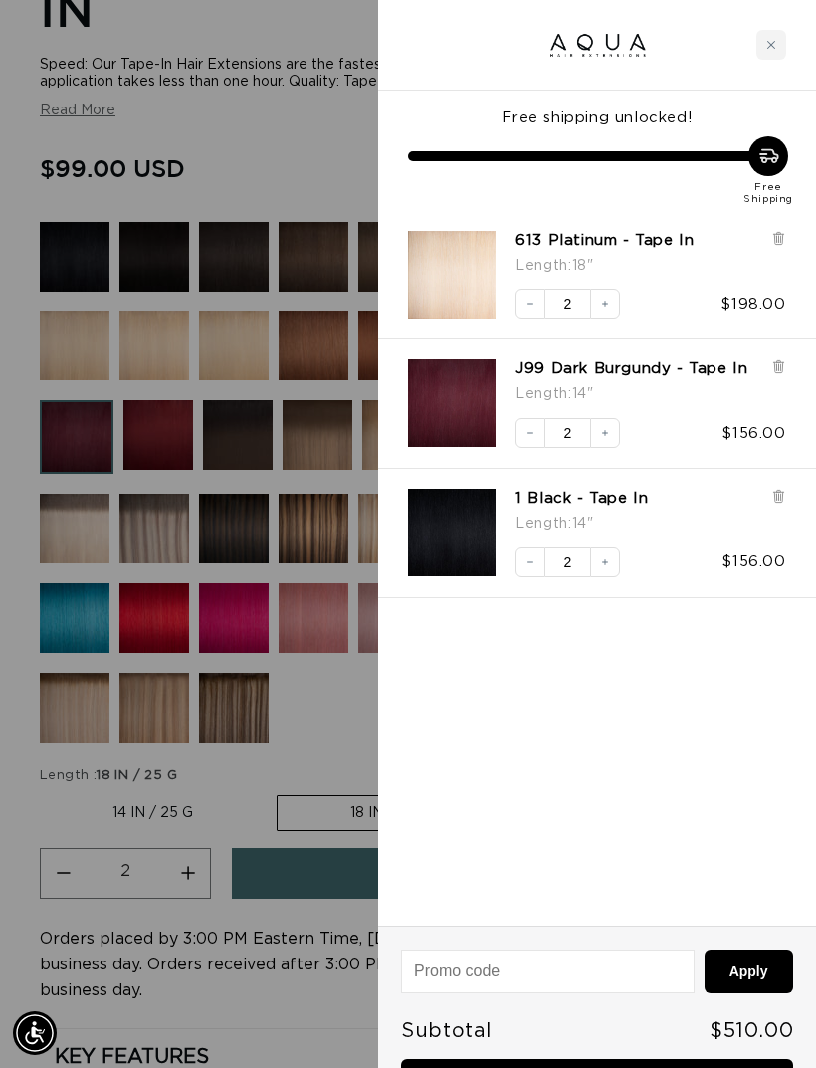
scroll to position [0, 1422]
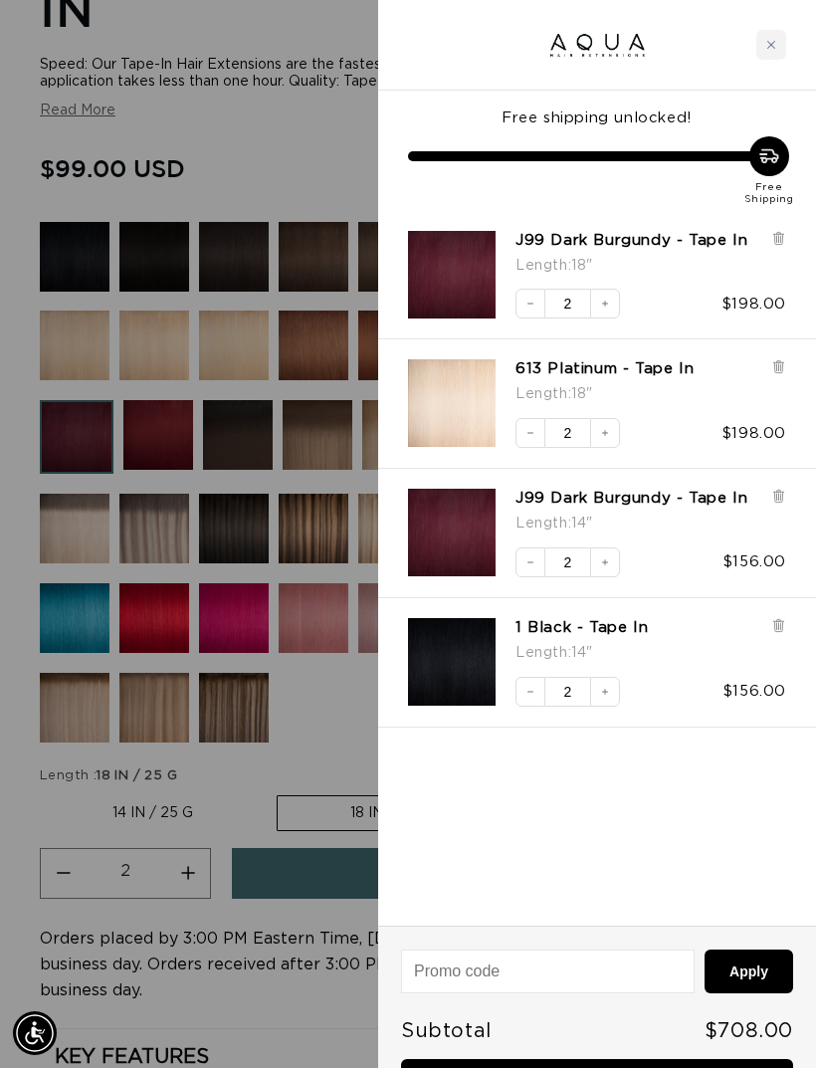
click at [783, 493] on icon at bounding box center [779, 497] width 8 height 10
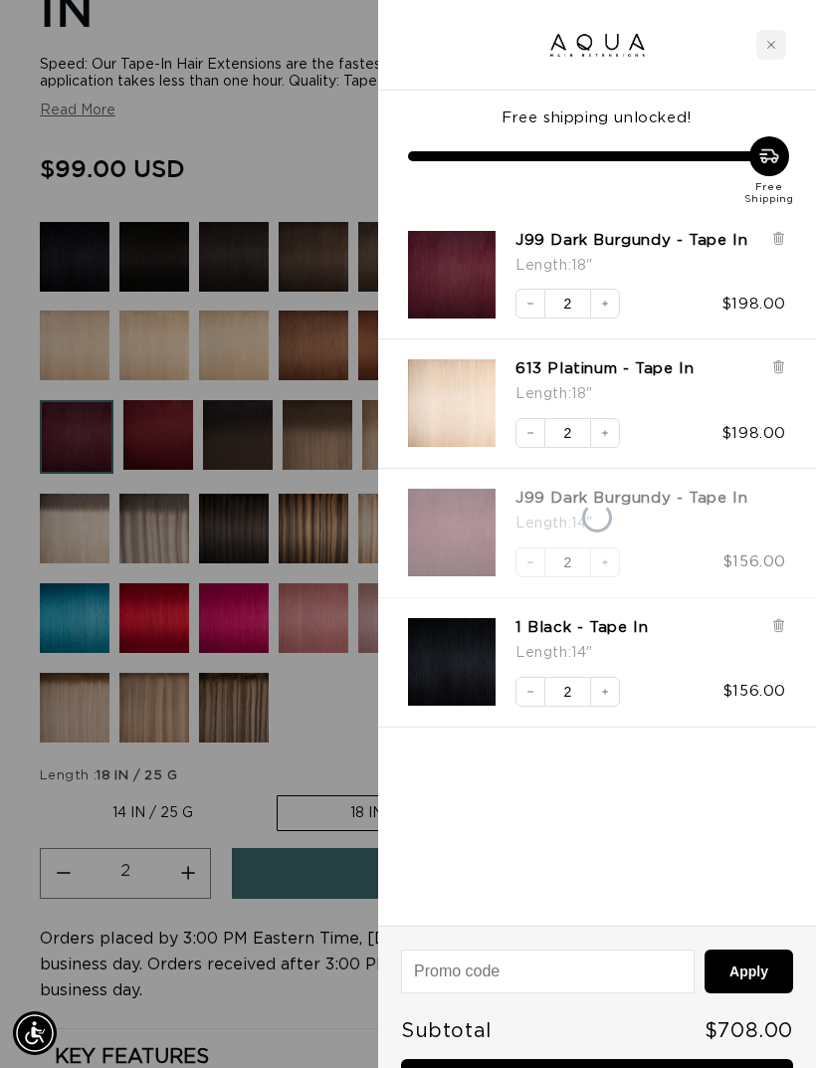
scroll to position [0, 0]
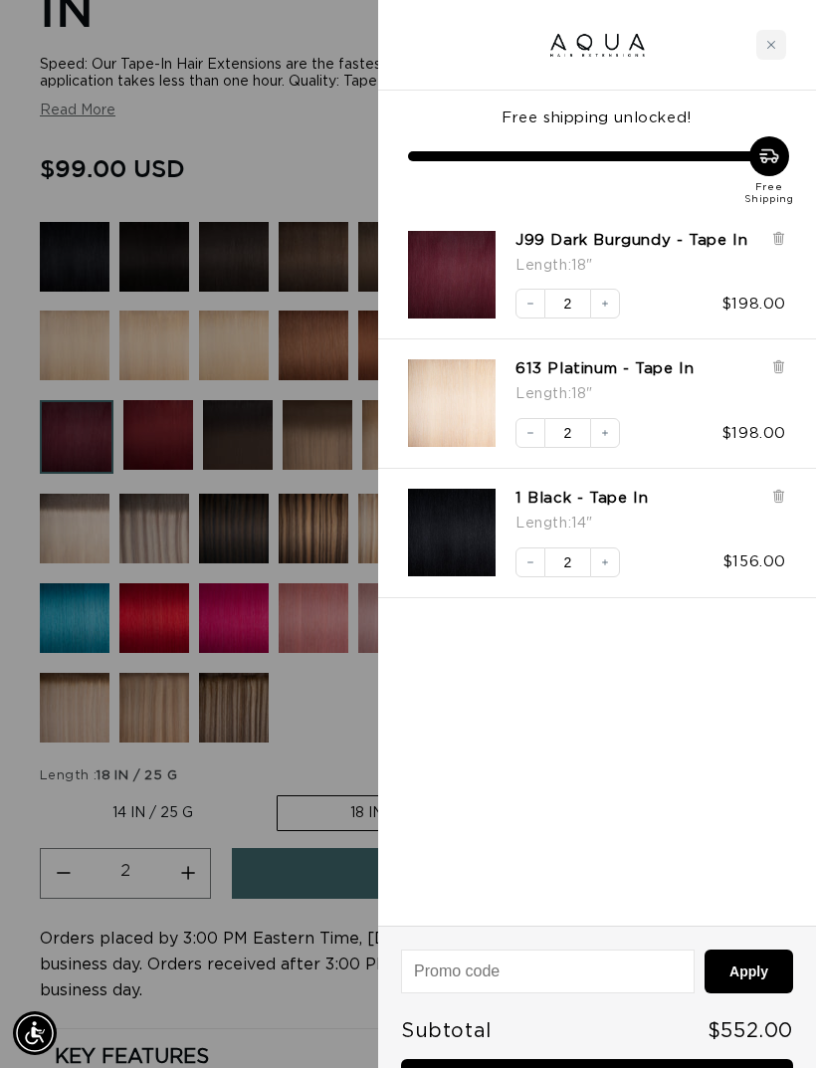
click at [774, 495] on icon at bounding box center [779, 496] width 15 height 15
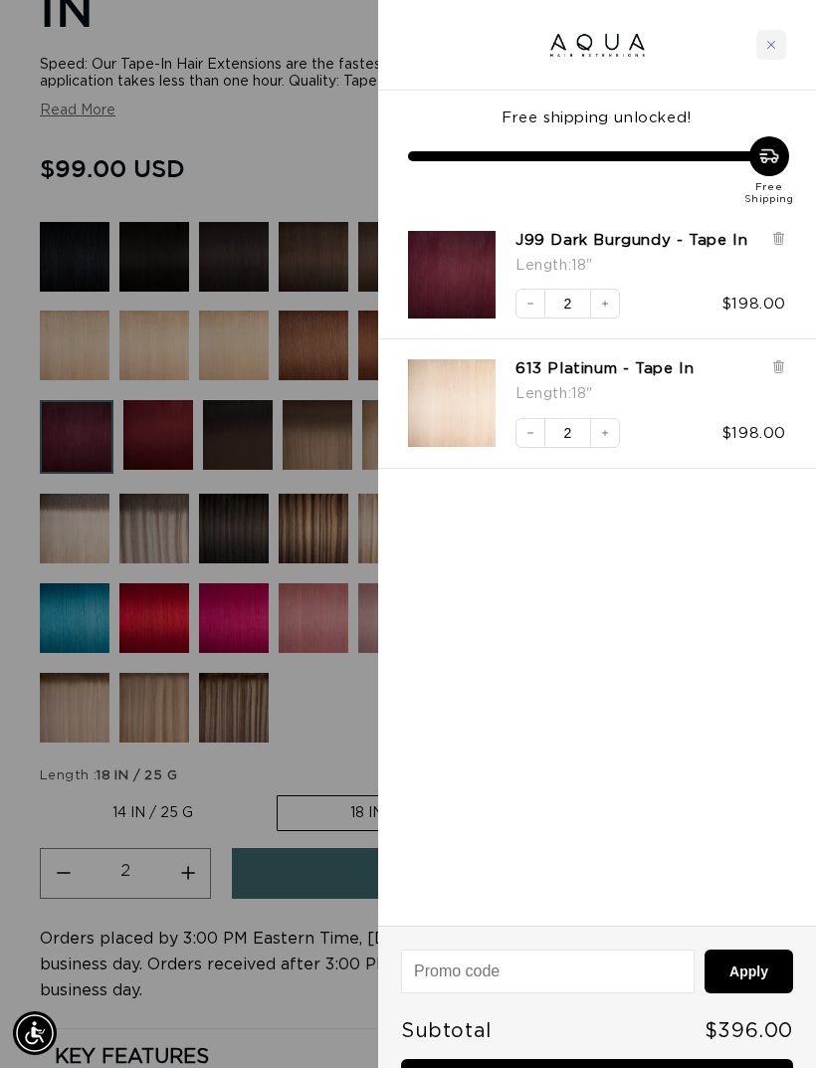
scroll to position [0, 1422]
click at [345, 747] on div at bounding box center [408, 534] width 816 height 1068
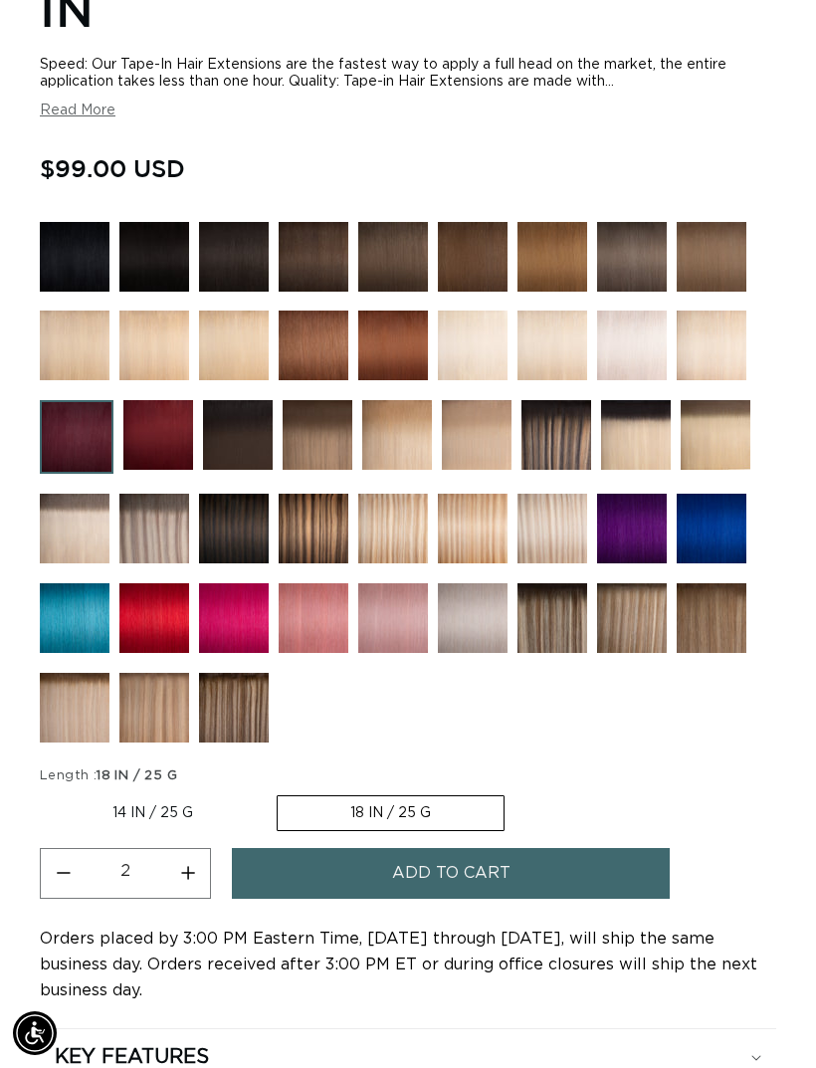
click at [78, 268] on img at bounding box center [75, 257] width 70 height 70
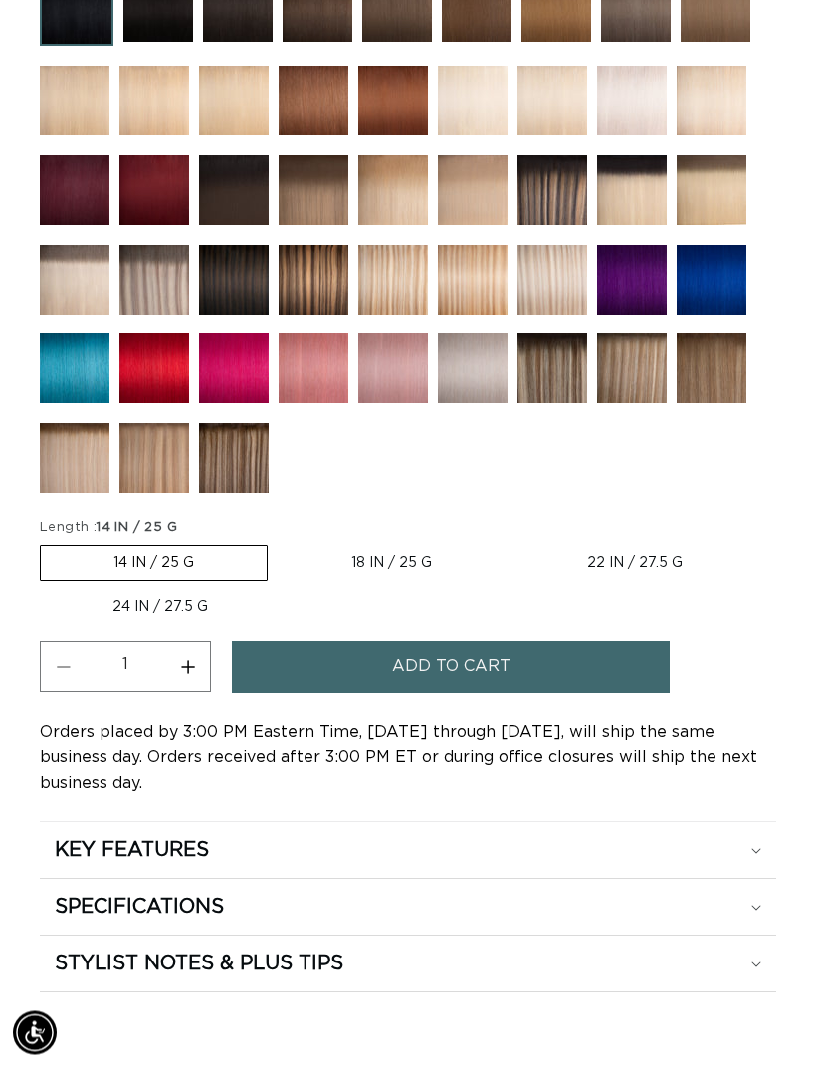
click at [379, 569] on label "18 IN / 25 G Variant sold out or unavailable" at bounding box center [392, 565] width 226 height 34
click at [279, 544] on input "18 IN / 25 G Variant sold out or unavailable" at bounding box center [278, 543] width 1 height 1
radio input "true"
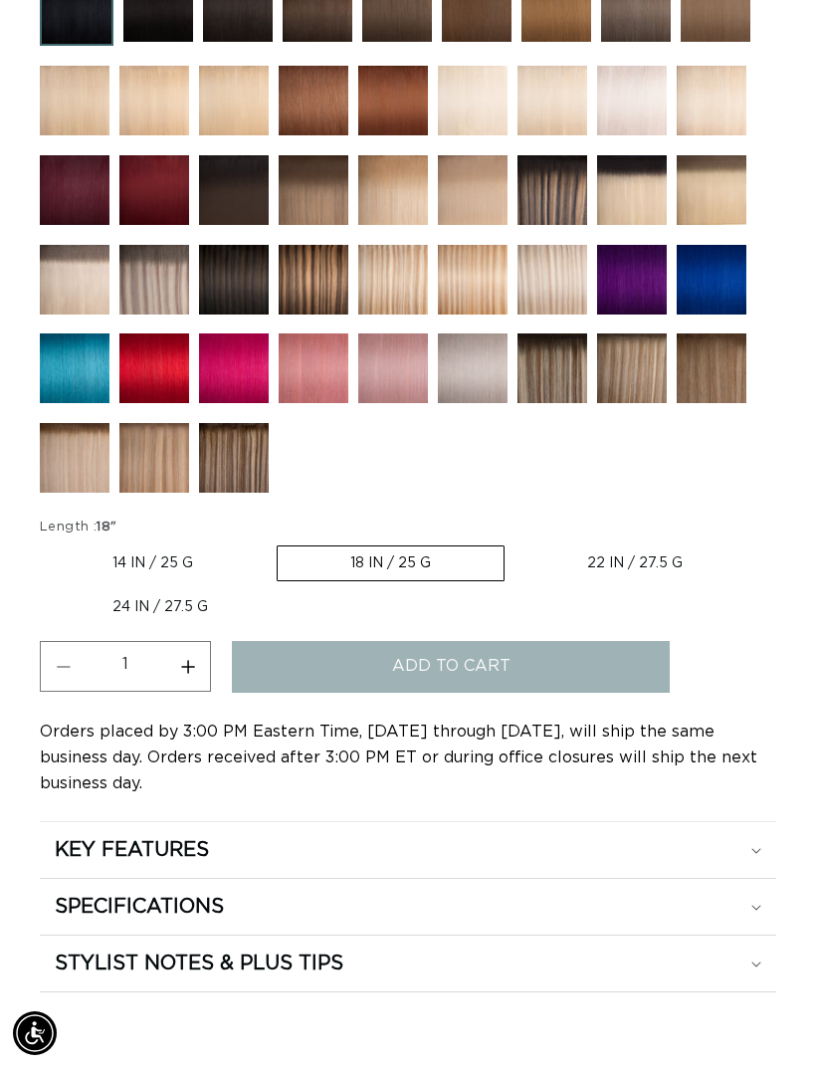
scroll to position [0, 711]
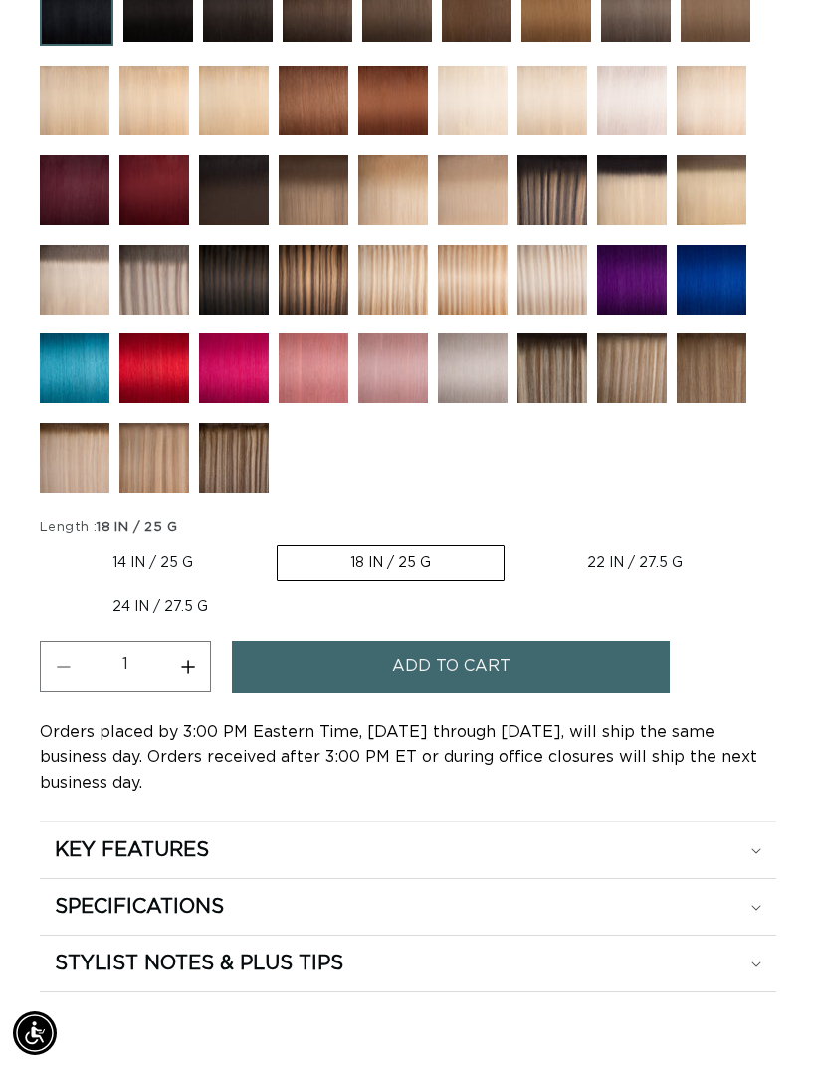
click at [183, 668] on button "Increase quantity for 1 Black - Tape In" at bounding box center [187, 666] width 45 height 51
type input "2"
click at [394, 665] on span "Add to cart" at bounding box center [451, 666] width 118 height 51
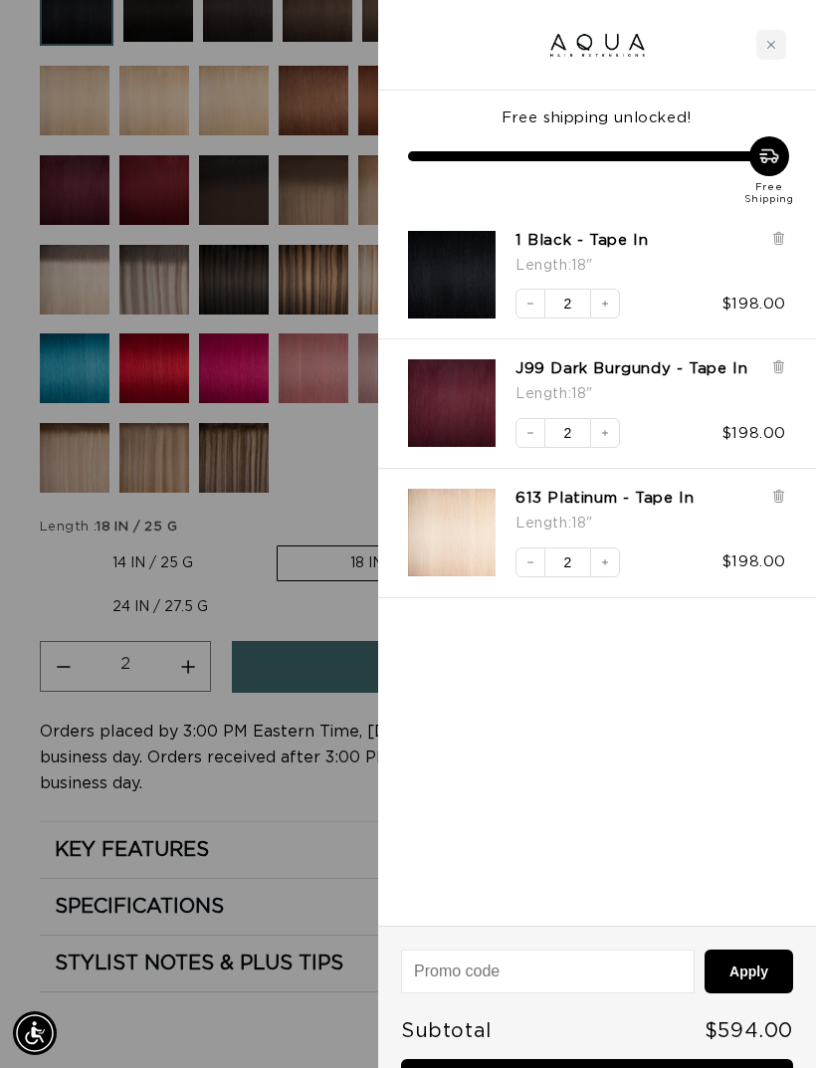
click at [507, 297] on div "Decrease quantity 2 Increase quantity $198.00" at bounding box center [641, 294] width 291 height 50
click at [510, 303] on div "Decrease quantity 2 Increase quantity $198.00" at bounding box center [641, 294] width 291 height 50
click at [518, 305] on button "Decrease quantity" at bounding box center [531, 304] width 30 height 30
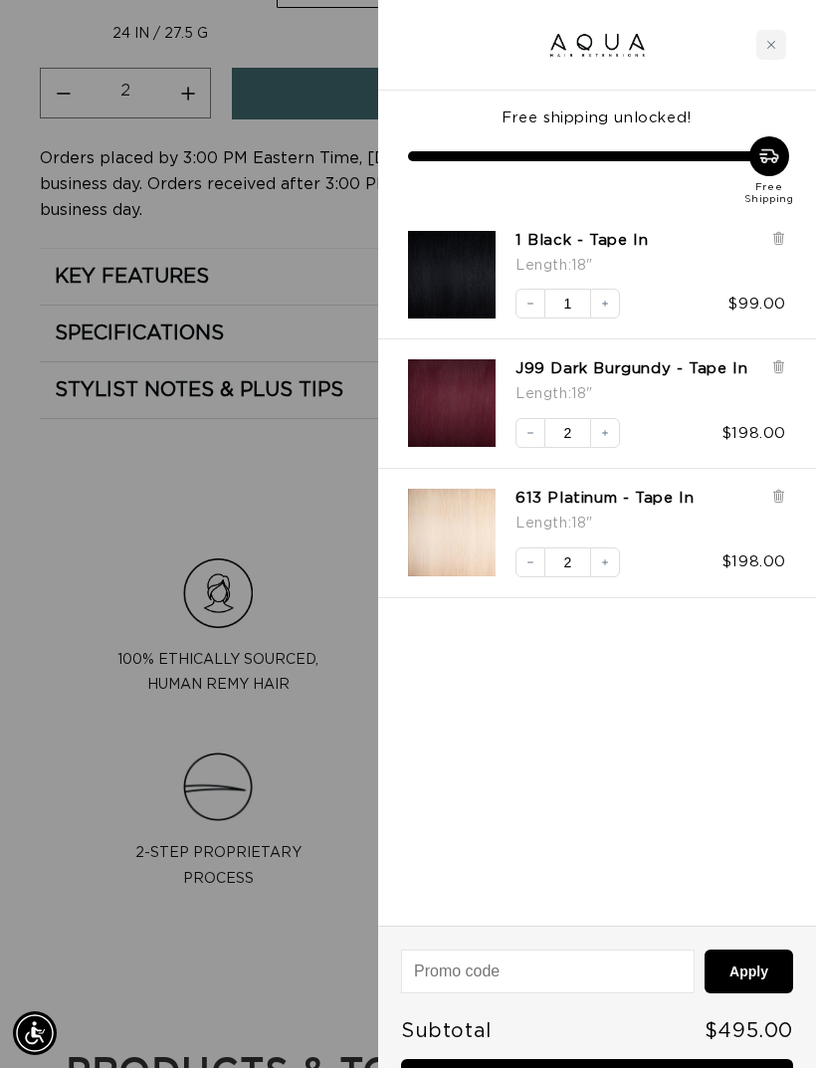
scroll to position [0, 0]
click at [343, 576] on div at bounding box center [408, 534] width 816 height 1068
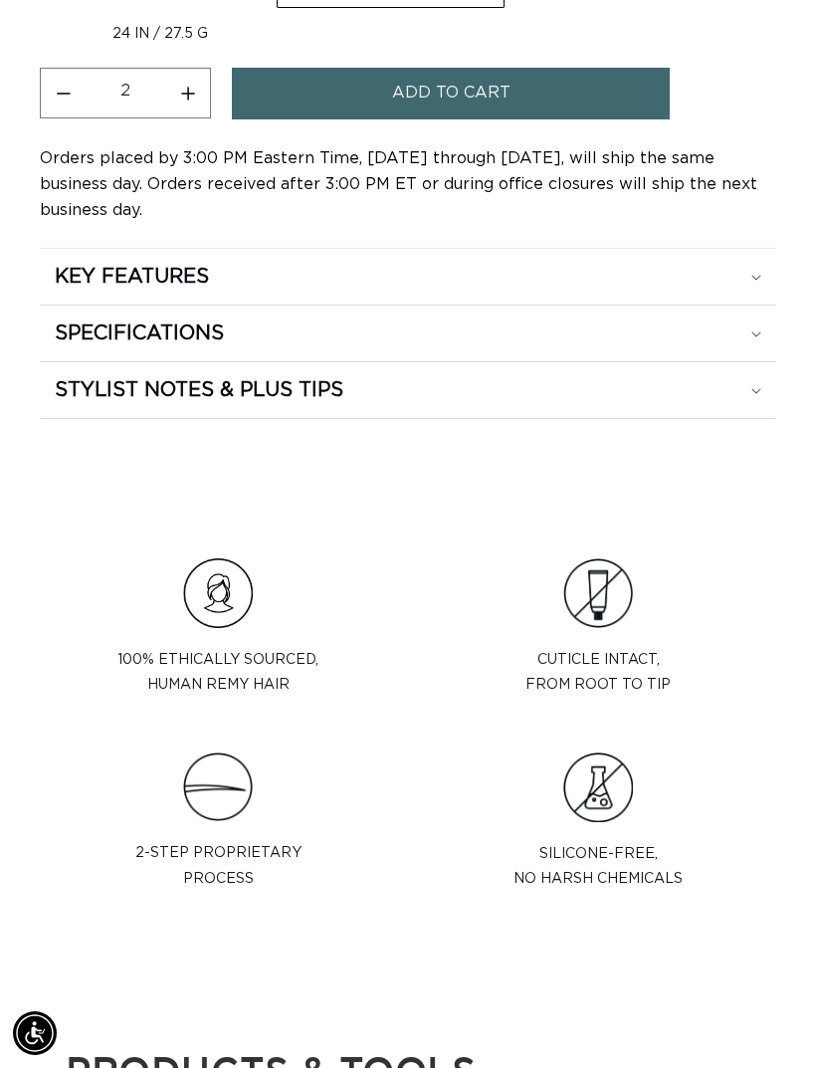
click at [339, 398] on h2 "STYLIST NOTES & PLUS TIPS" at bounding box center [199, 390] width 289 height 26
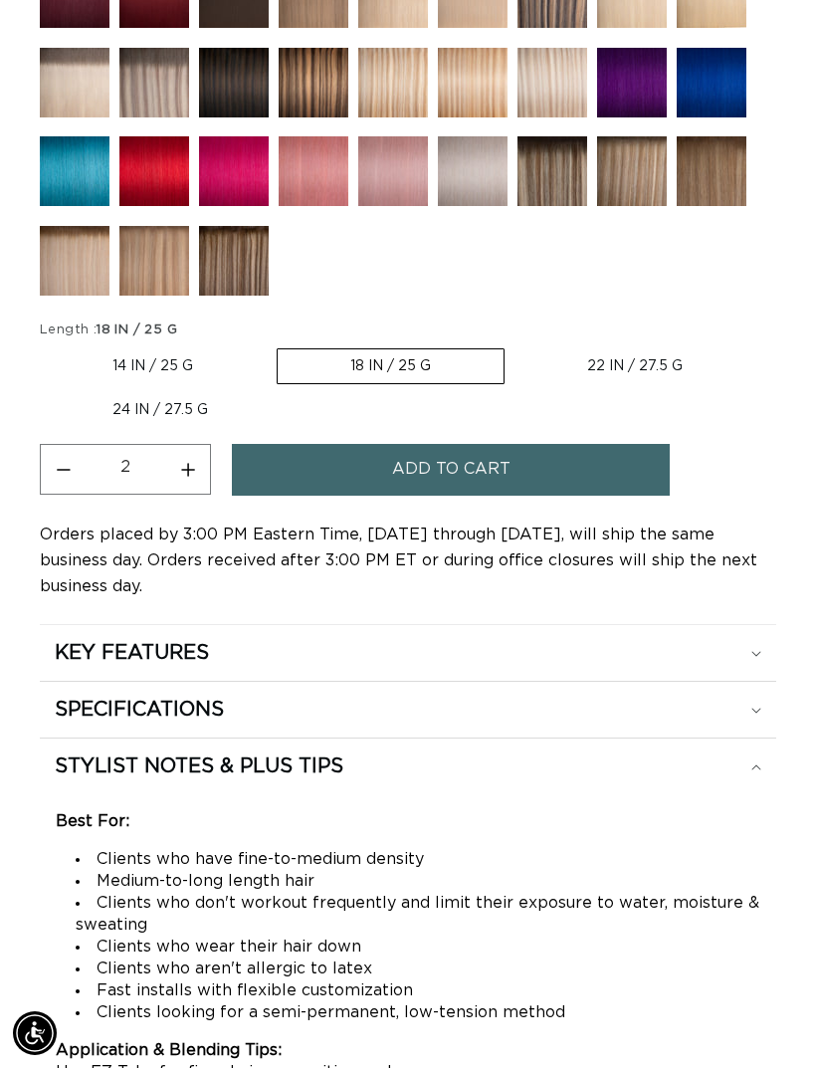
click at [734, 719] on div "SPECIFICATIONS" at bounding box center [408, 710] width 707 height 26
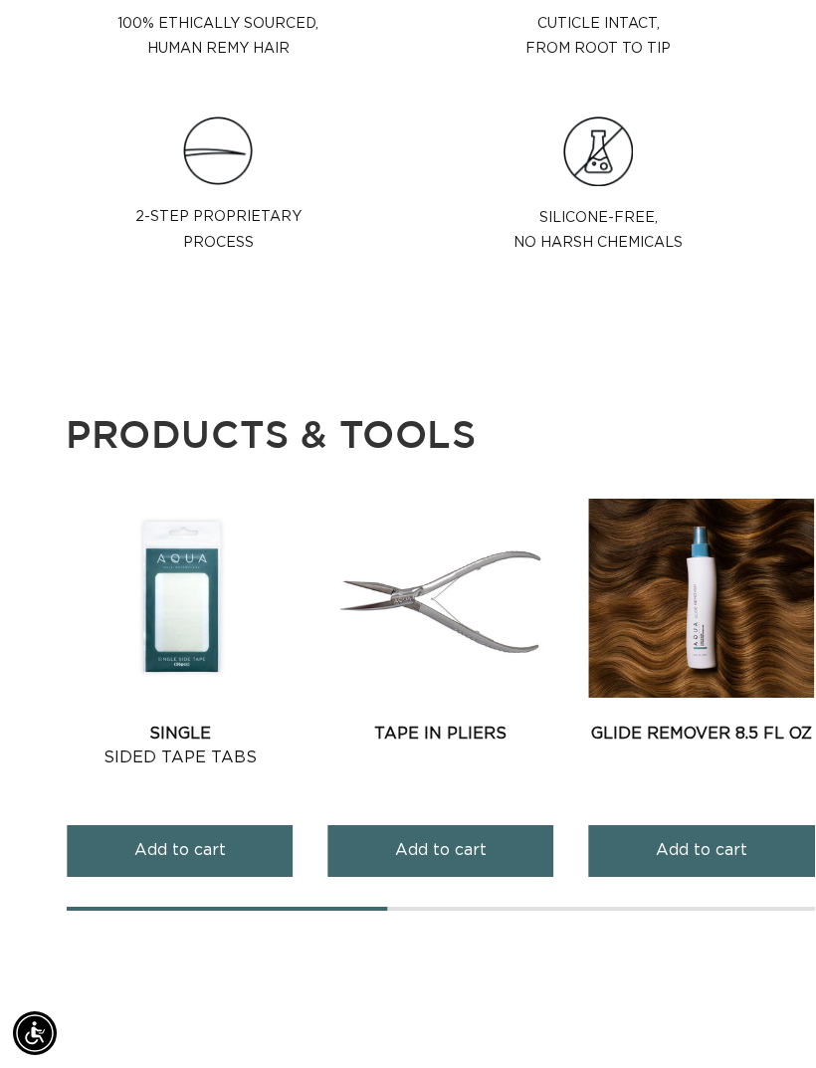
click at [207, 871] on span "Add to cart" at bounding box center [180, 850] width 92 height 51
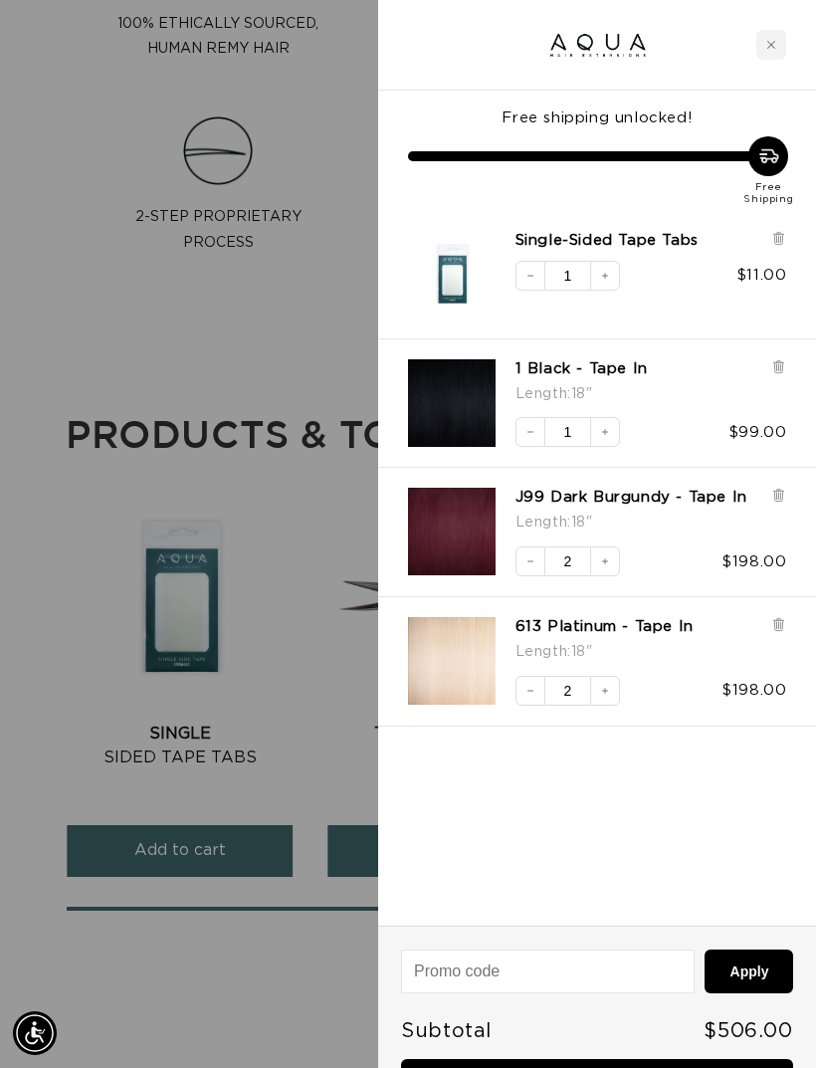
click at [777, 236] on icon at bounding box center [779, 237] width 4 height 10
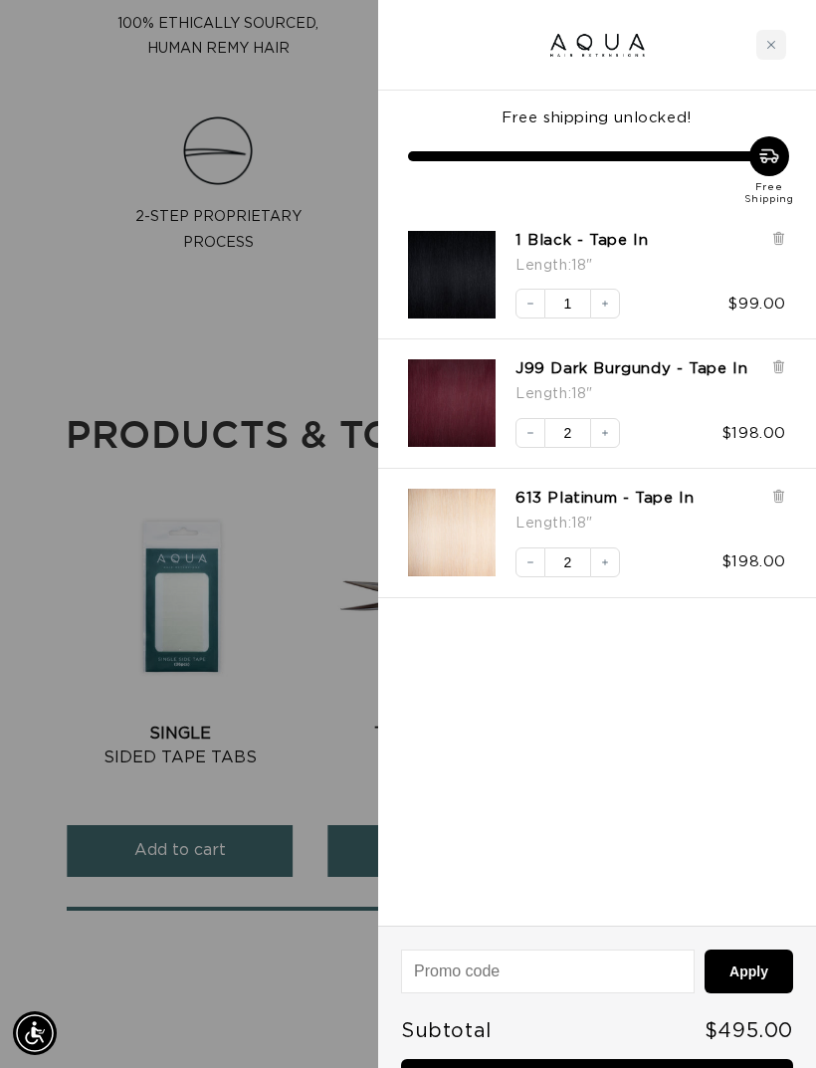
click at [271, 714] on div at bounding box center [408, 534] width 816 height 1068
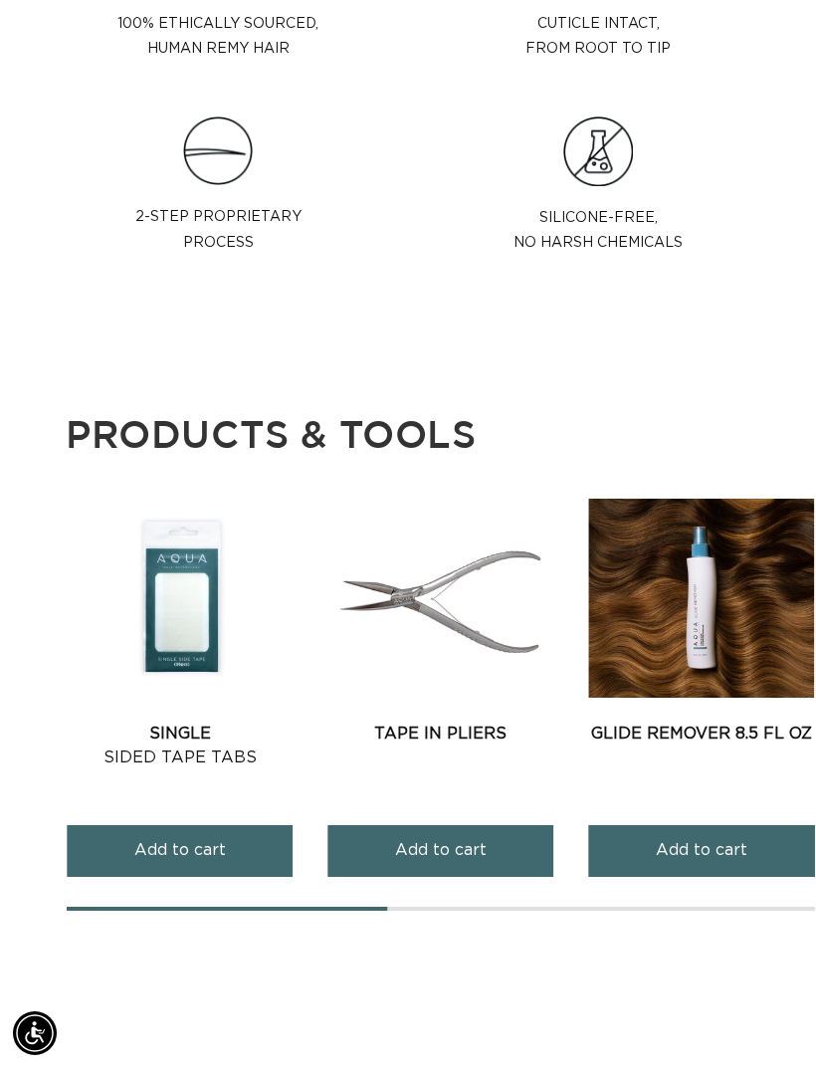
click at [145, 852] on span "Add to cart" at bounding box center [180, 850] width 92 height 51
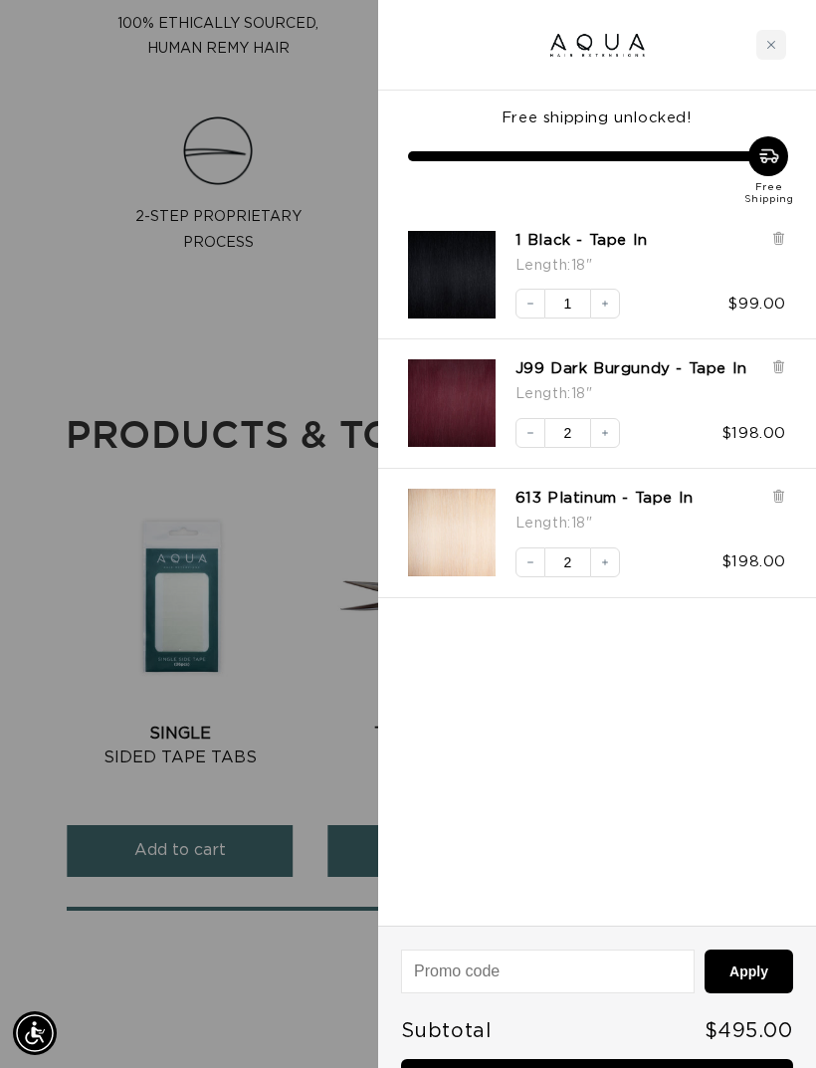
scroll to position [0, 711]
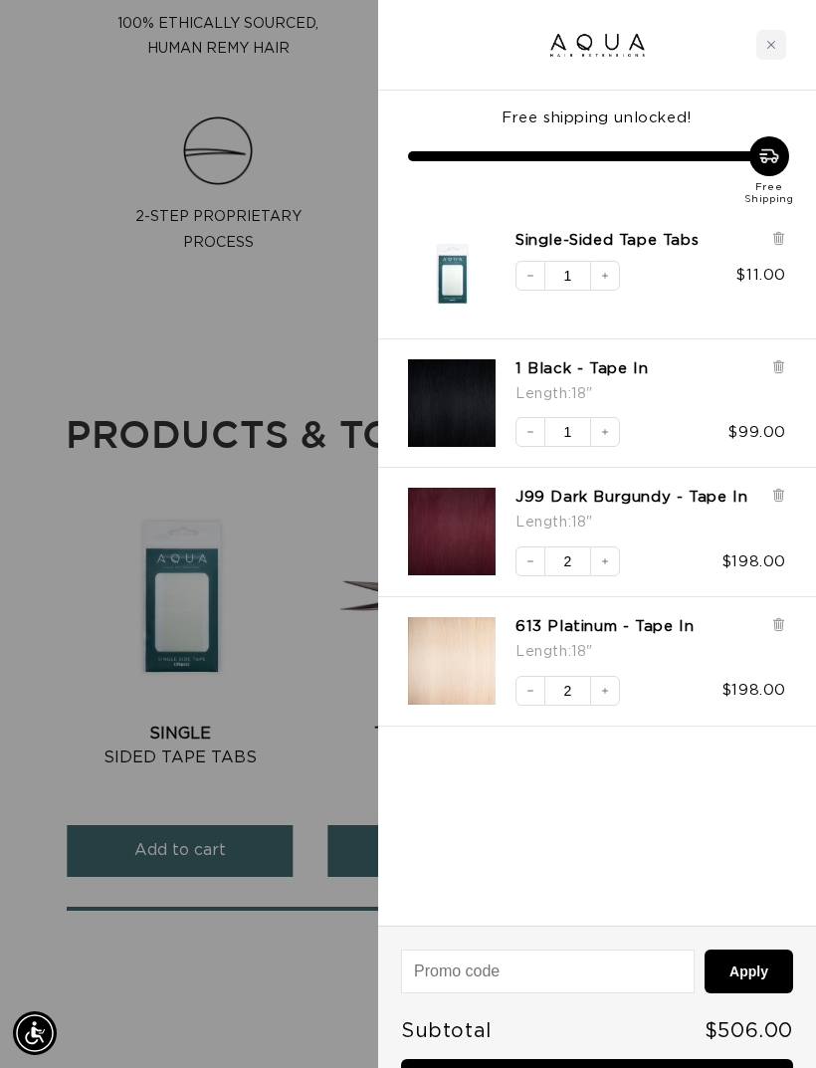
click at [230, 1017] on div at bounding box center [408, 534] width 816 height 1068
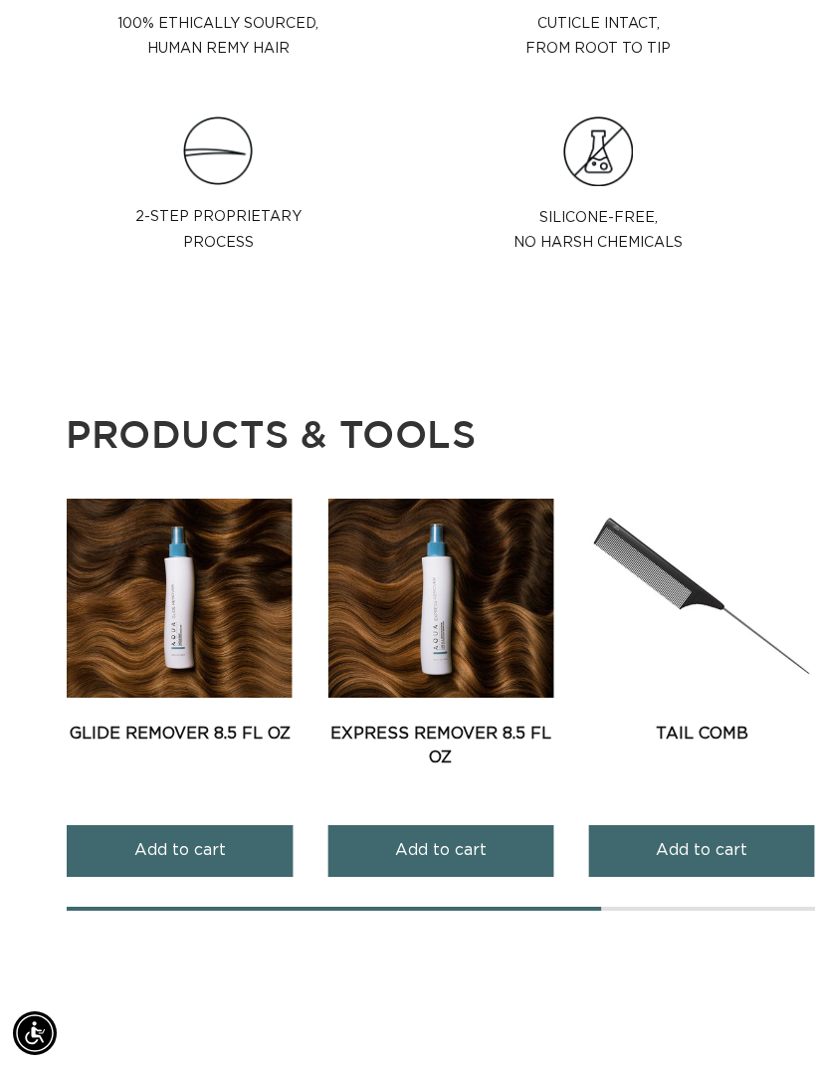
scroll to position [0, 0]
click at [474, 722] on link "Express Remover 8.5 fl oz" at bounding box center [441, 746] width 226 height 48
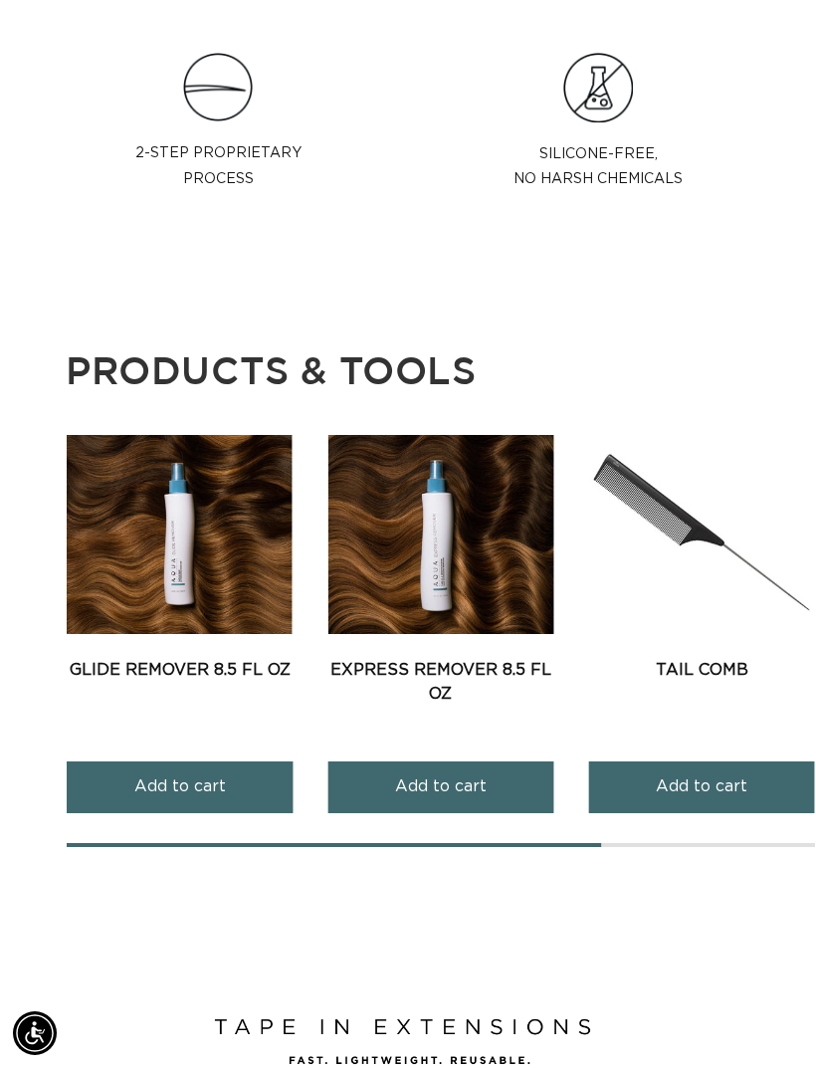
click at [128, 658] on link "Glide Remover 8.5 fl oz" at bounding box center [180, 670] width 226 height 24
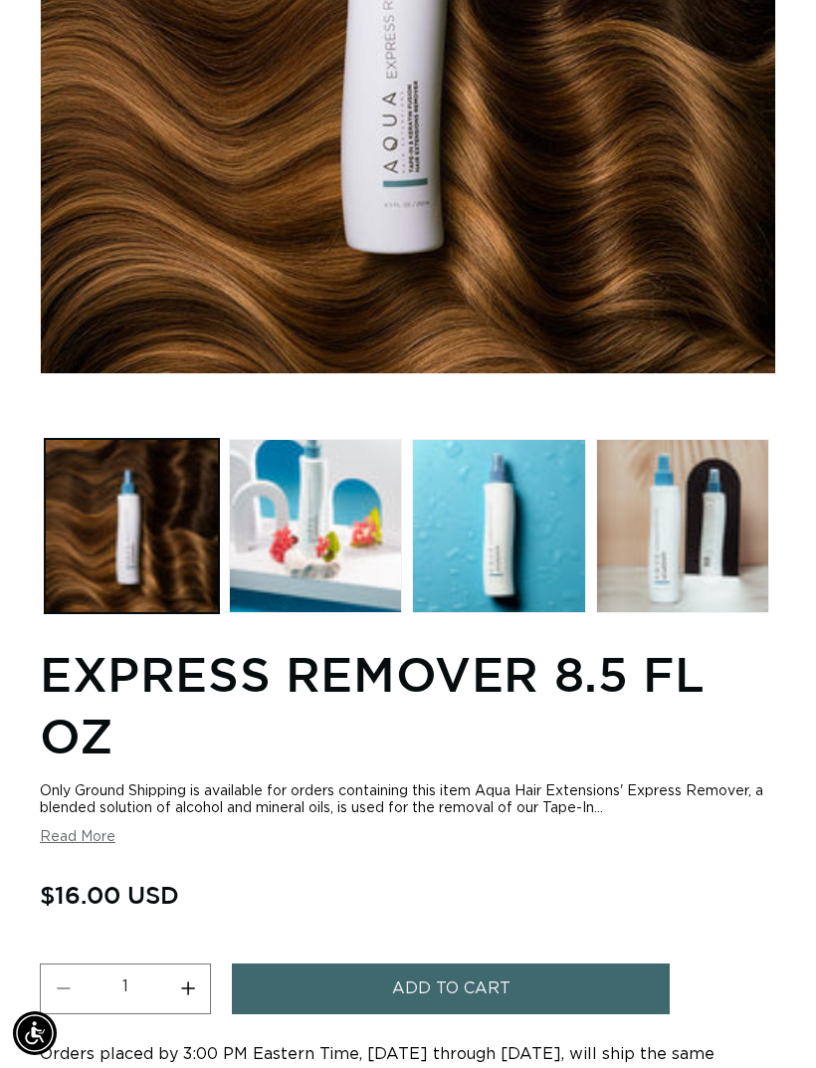
scroll to position [0, 711]
click at [76, 826] on div "Only Ground Shipping is available for orders containing this item Aqua Hair Ext…" at bounding box center [408, 815] width 737 height 63
click at [69, 845] on button "Read More" at bounding box center [78, 837] width 76 height 17
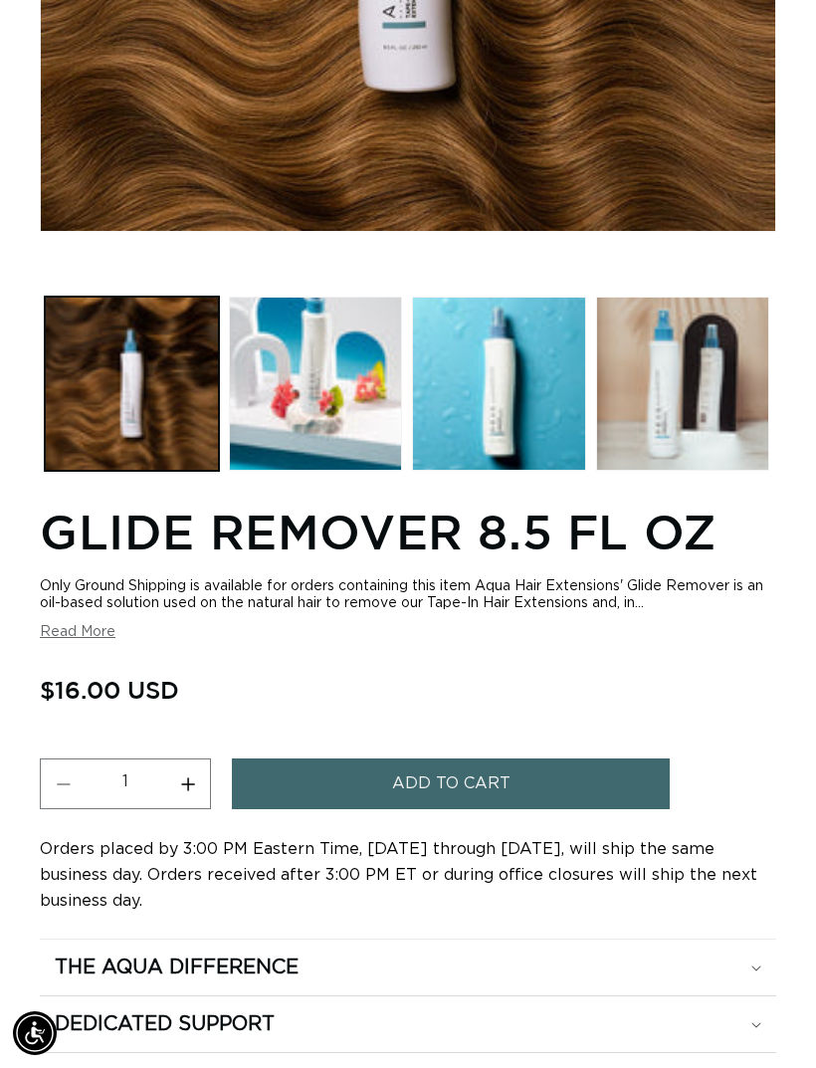
click at [566, 778] on button "Add to cart" at bounding box center [451, 784] width 438 height 51
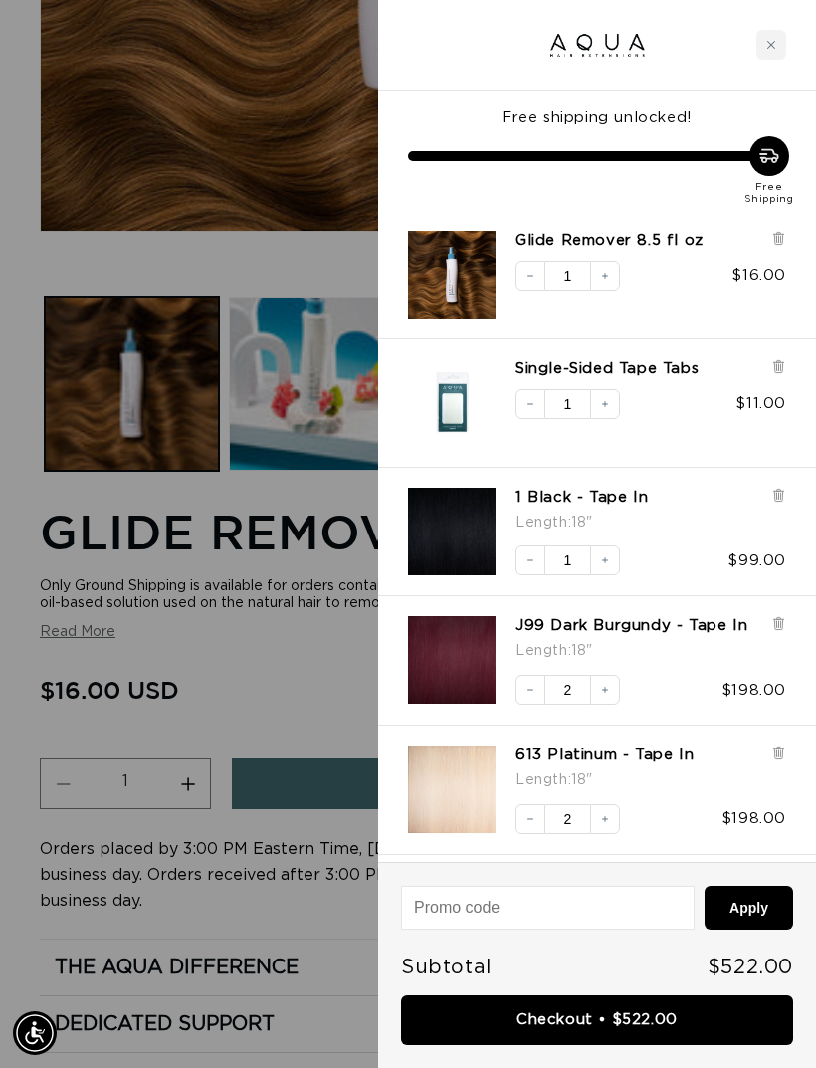
click at [780, 249] on div at bounding box center [779, 241] width 15 height 20
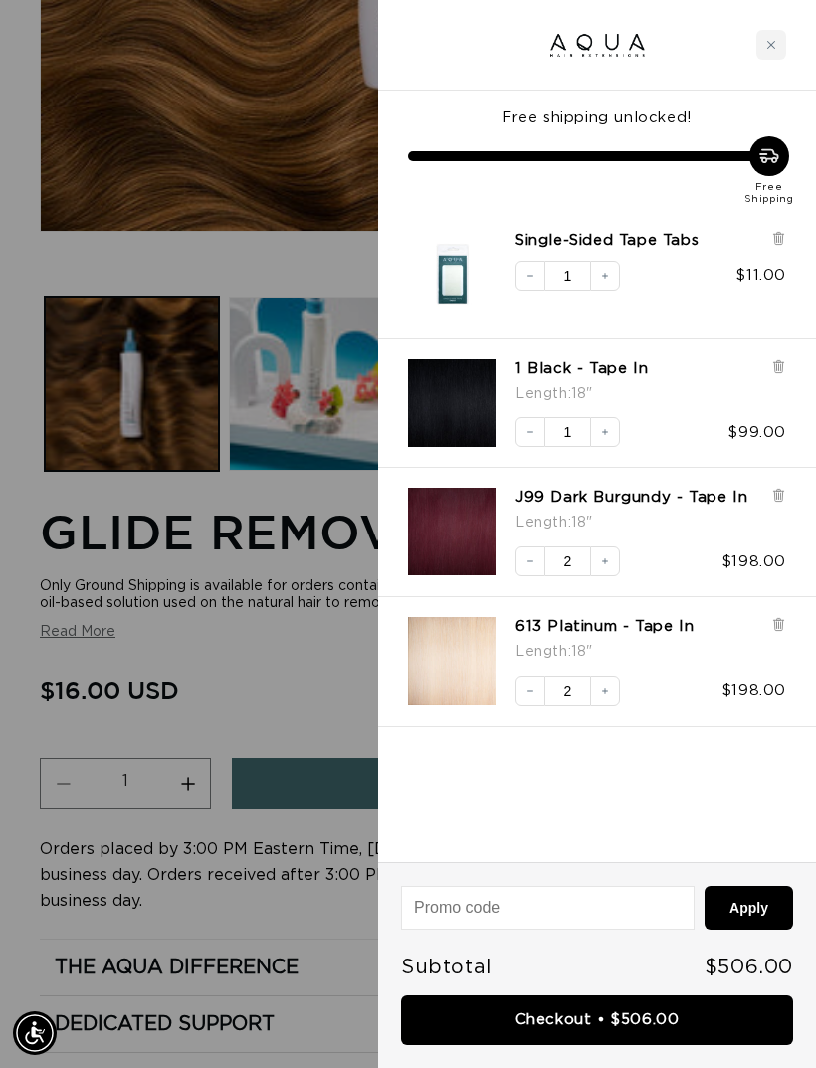
scroll to position [0, 1422]
